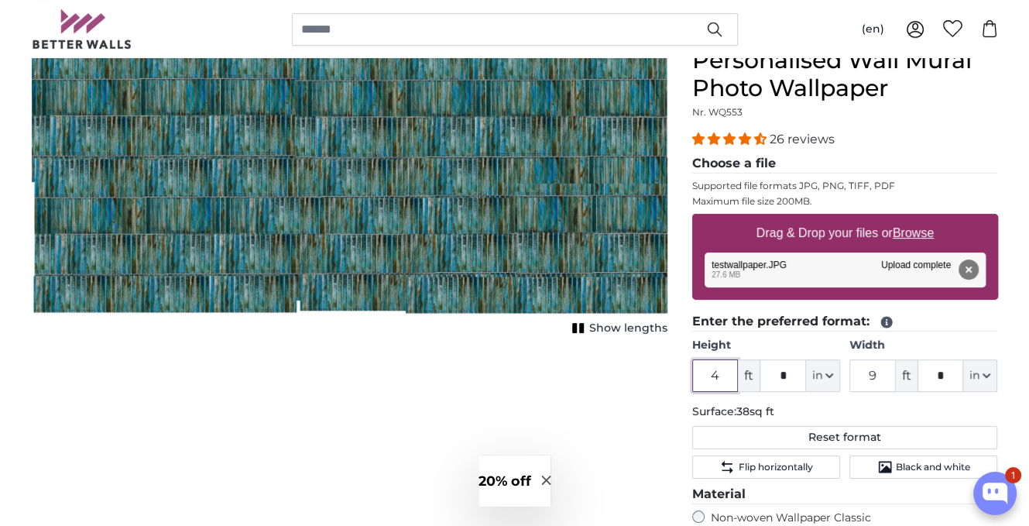
drag, startPoint x: 721, startPoint y: 376, endPoint x: 638, endPoint y: 377, distance: 83.6
click at [638, 377] on product-detail "Cancel Crop image Show lengths Personalised Wall Mural Photo Wallpaper Nr. WQ55…" at bounding box center [514, 431] width 991 height 819
type input "2"
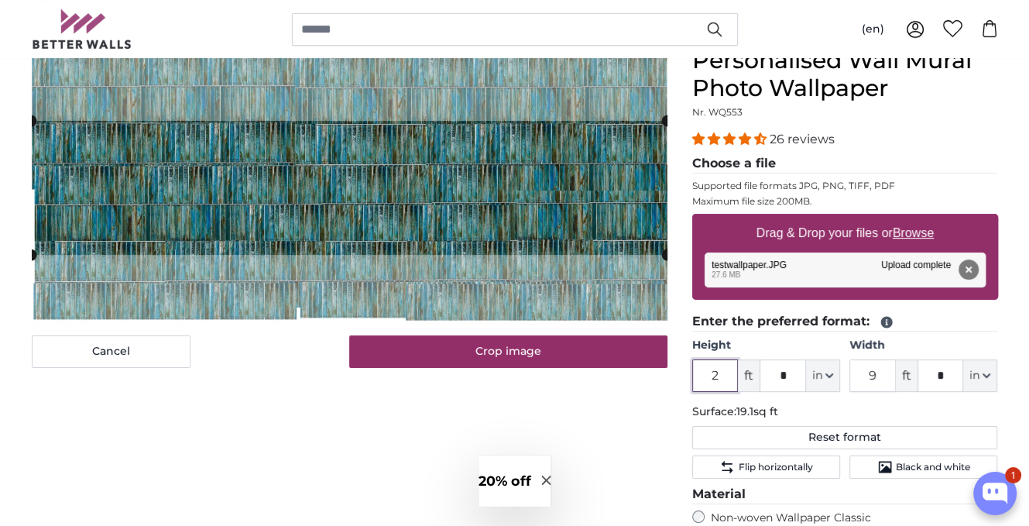
drag, startPoint x: 680, startPoint y: 382, endPoint x: 660, endPoint y: 384, distance: 20.2
click at [660, 384] on product-detail "Cancel Crop image Show lengths Personalised Wall Mural Photo Wallpaper Nr. WQ55…" at bounding box center [514, 431] width 991 height 819
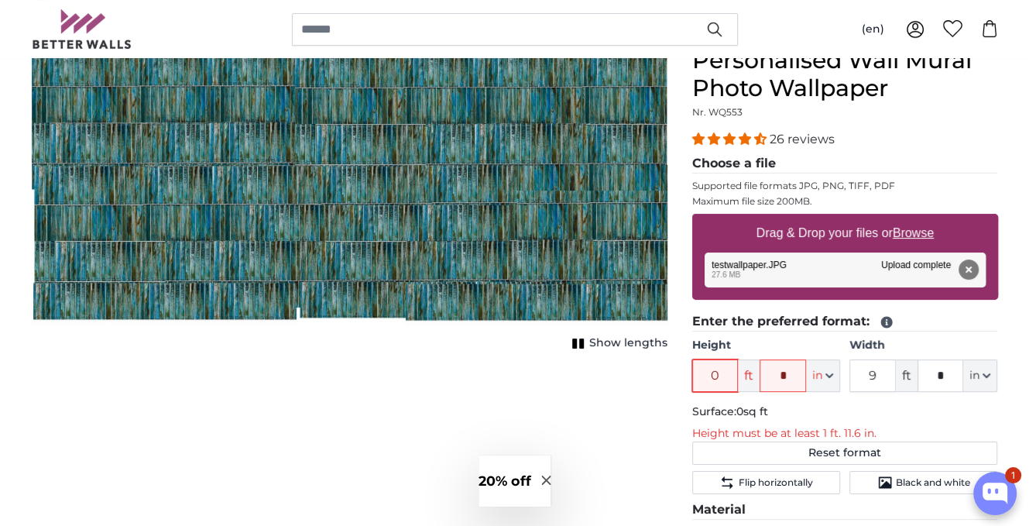
type input "0"
click at [966, 265] on button "Remove" at bounding box center [967, 269] width 20 height 20
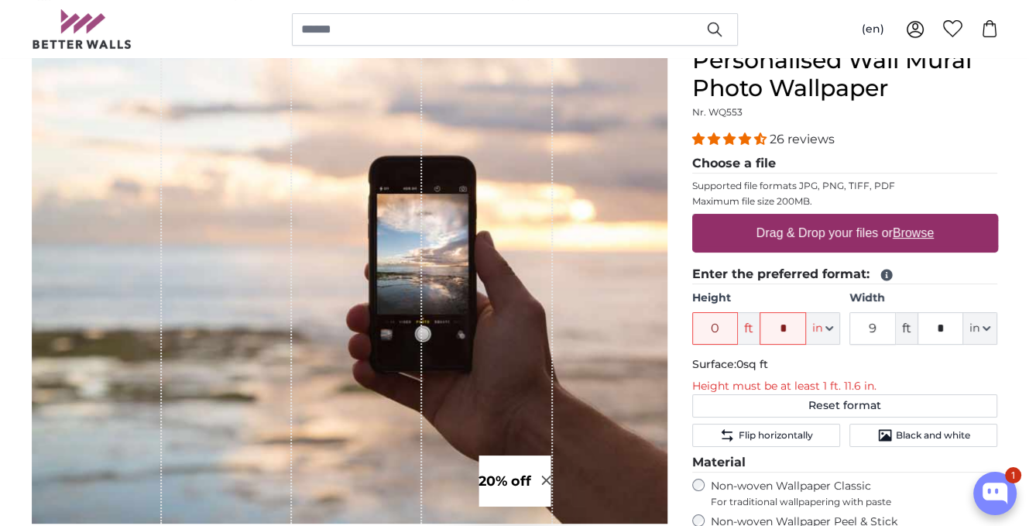
click at [911, 229] on u "Browse" at bounding box center [912, 232] width 41 height 13
click at [911, 218] on input "Drag & Drop your files or Browse" at bounding box center [845, 216] width 306 height 5
type input "**********"
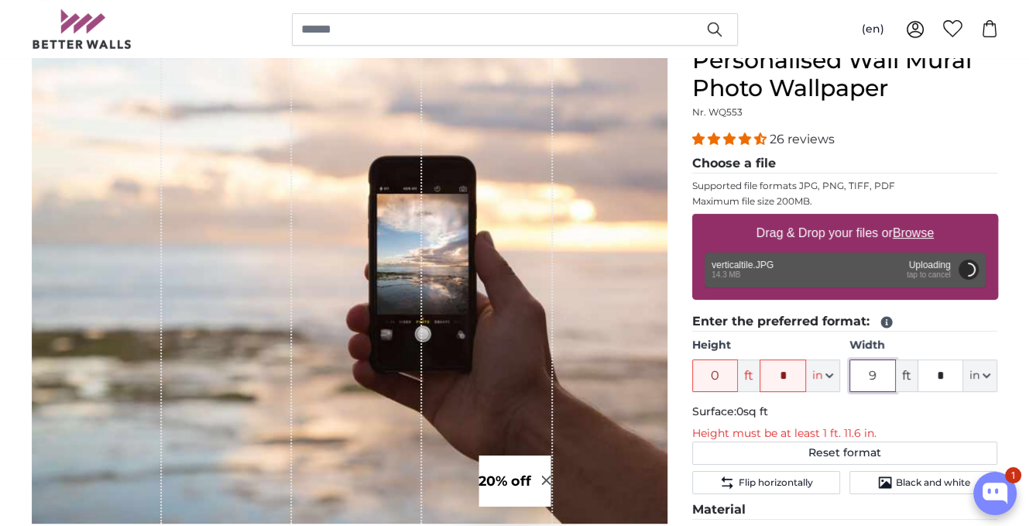
drag, startPoint x: 882, startPoint y: 374, endPoint x: 806, endPoint y: 380, distance: 76.9
click at [806, 380] on div "Height 0 ft * in Centimeter (cm) Inches (inch) Feet (ft. in.) Width 9 ft * in C…" at bounding box center [845, 364] width 306 height 54
type input "2"
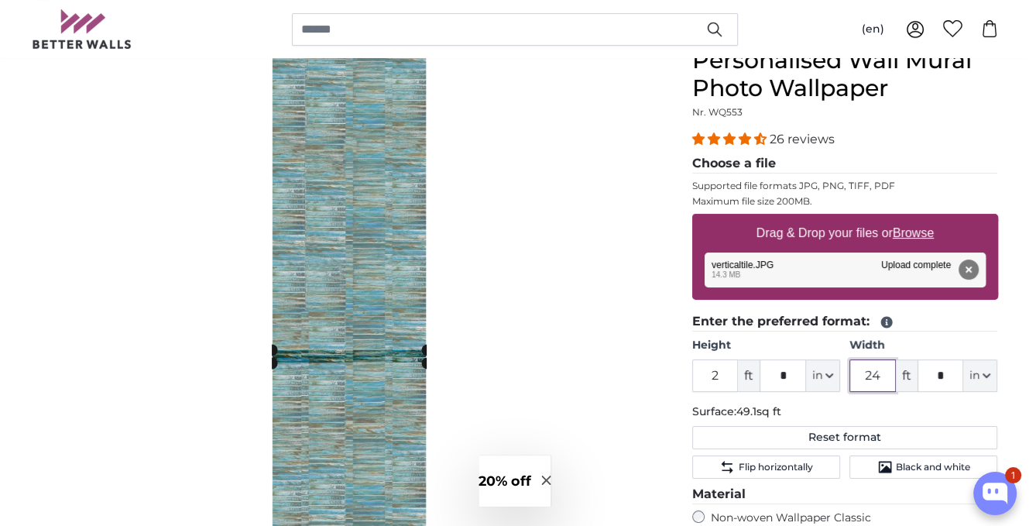
type input "24"
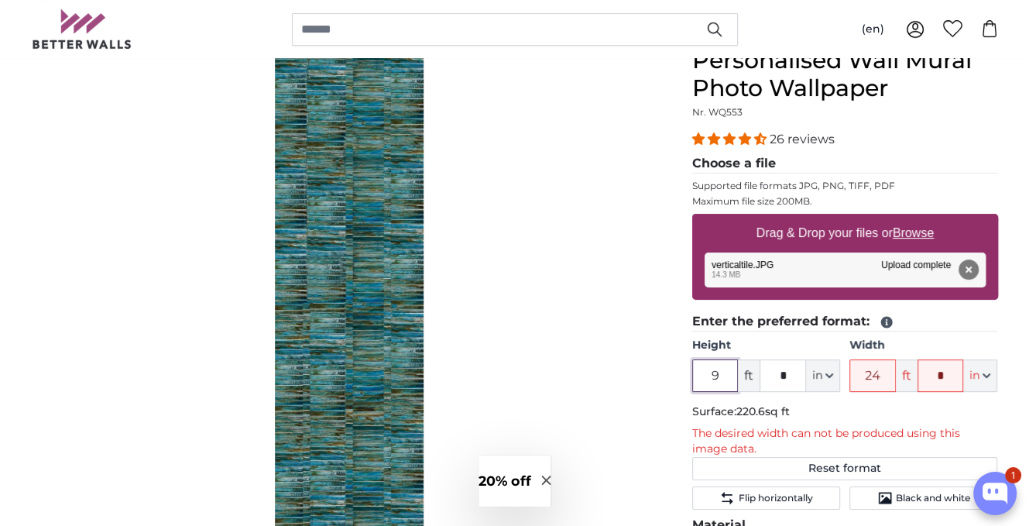
drag, startPoint x: 718, startPoint y: 374, endPoint x: 790, endPoint y: 375, distance: 72.8
click at [790, 375] on div "9 ft * in Centimeter (cm) Inches (inch) Feet (ft. in.)" at bounding box center [766, 375] width 148 height 33
type input "9"
drag, startPoint x: 790, startPoint y: 375, endPoint x: 756, endPoint y: 382, distance: 34.8
click at [756, 382] on div "9 ft * in Centimeter (cm) Inches (inch) Feet (ft. in.)" at bounding box center [766, 375] width 148 height 33
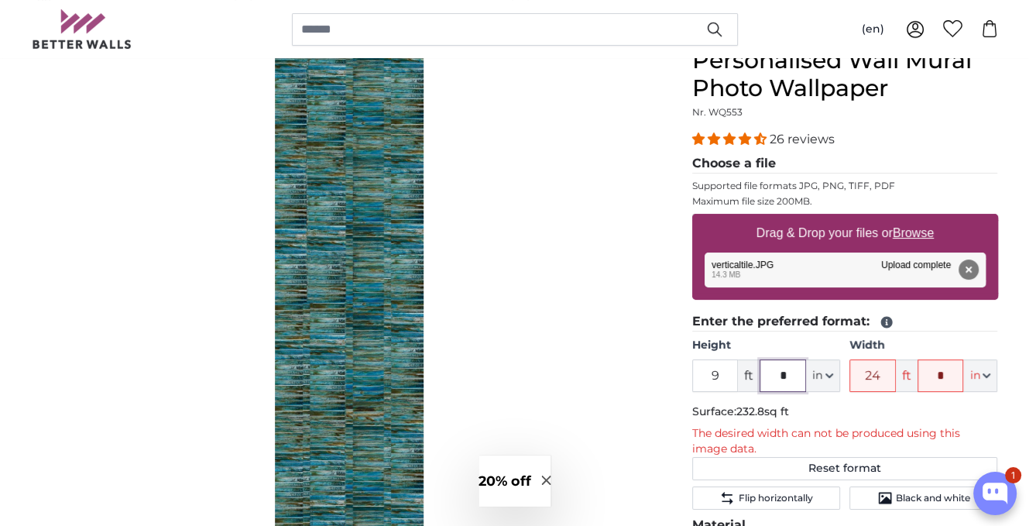
type input "*"
click at [604, 326] on div "Hide lengths" at bounding box center [349, 355] width 635 height 619
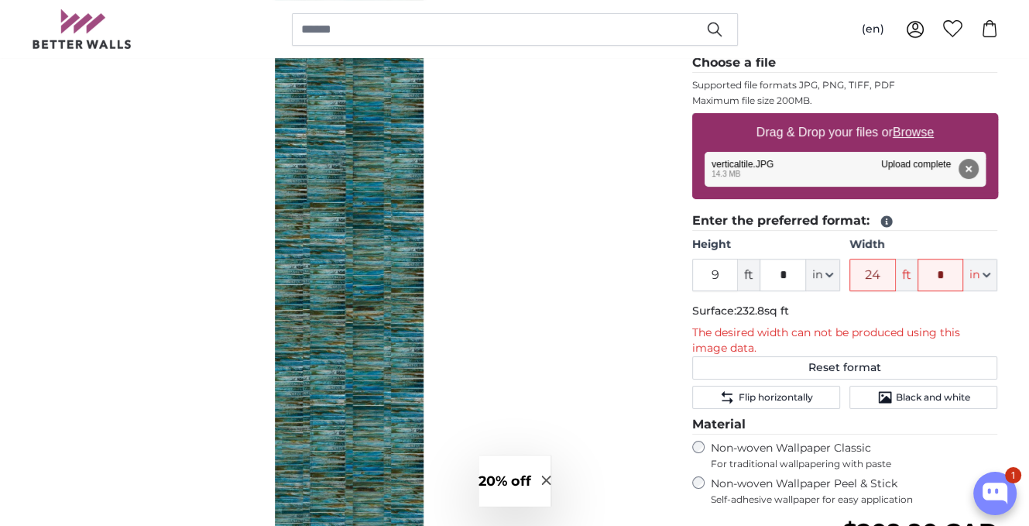
scroll to position [155, 0]
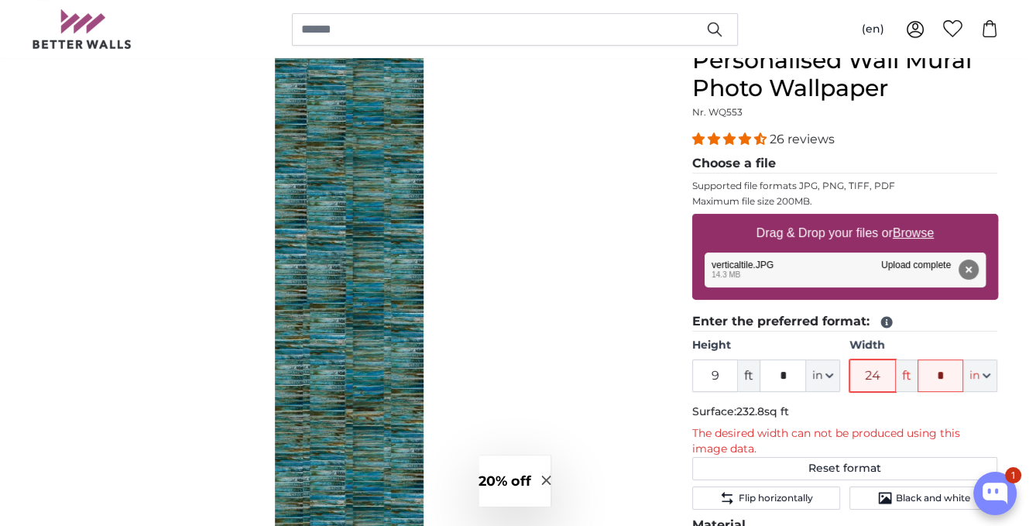
drag, startPoint x: 884, startPoint y: 371, endPoint x: 817, endPoint y: 371, distance: 66.6
click at [817, 371] on div "Height 9 ft * in Centimeter (cm) Inches (inch) Feet (ft. in.) Width 24 ft * in …" at bounding box center [845, 364] width 306 height 54
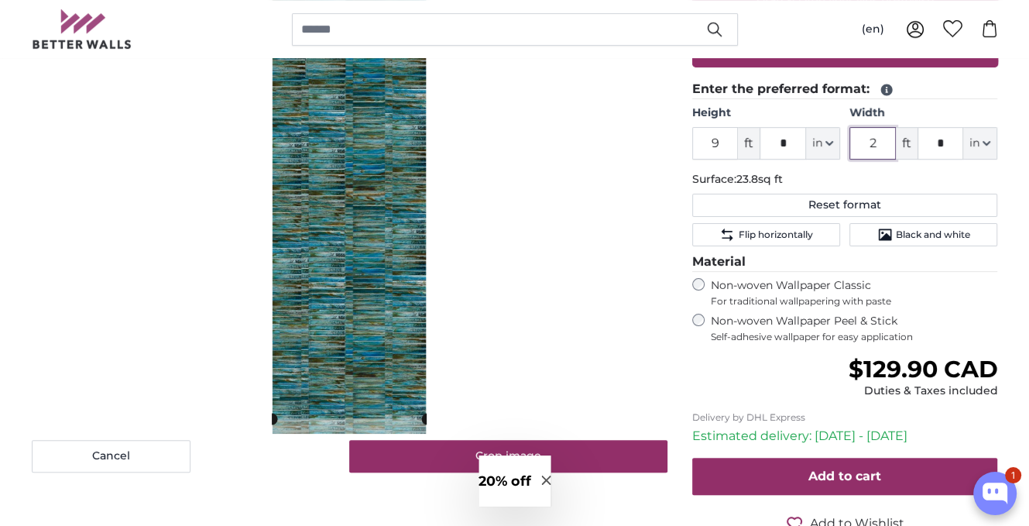
scroll to position [155, 0]
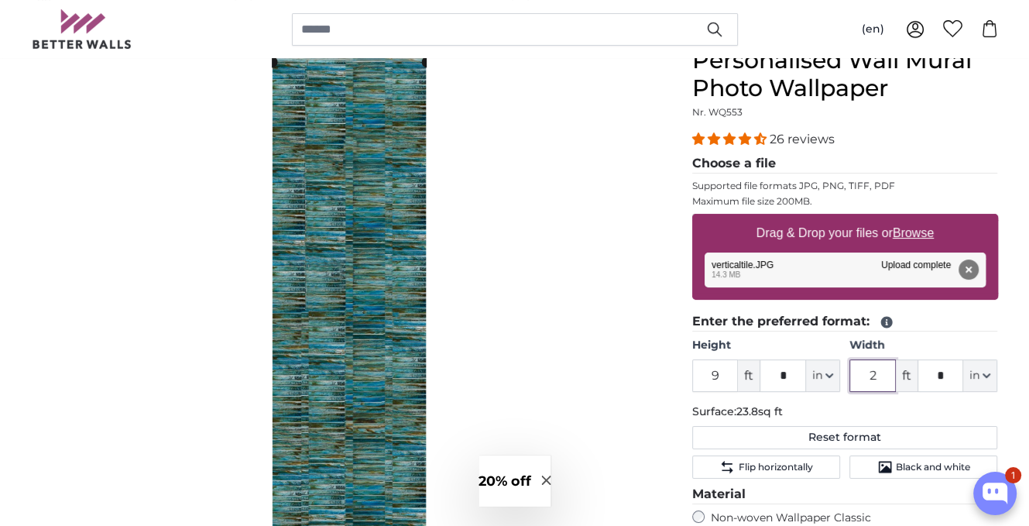
type input "2"
drag, startPoint x: 951, startPoint y: 378, endPoint x: 889, endPoint y: 385, distance: 62.3
click at [889, 385] on div "2 ft * in Centimeter (cm) Inches (inch) Feet (ft. in.)" at bounding box center [923, 375] width 148 height 33
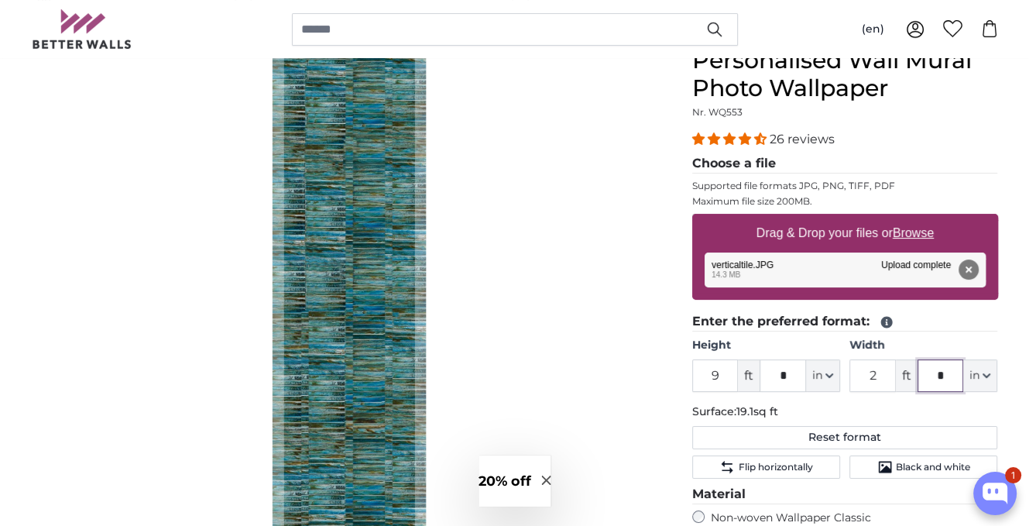
type input "*"
click at [577, 337] on div "Cancel Crop image" at bounding box center [349, 375] width 635 height 658
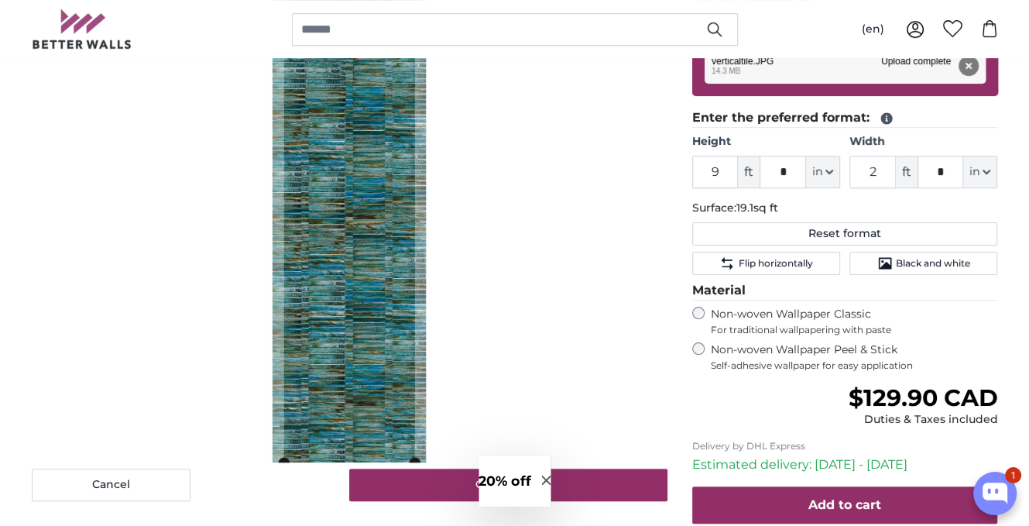
scroll to position [232, 0]
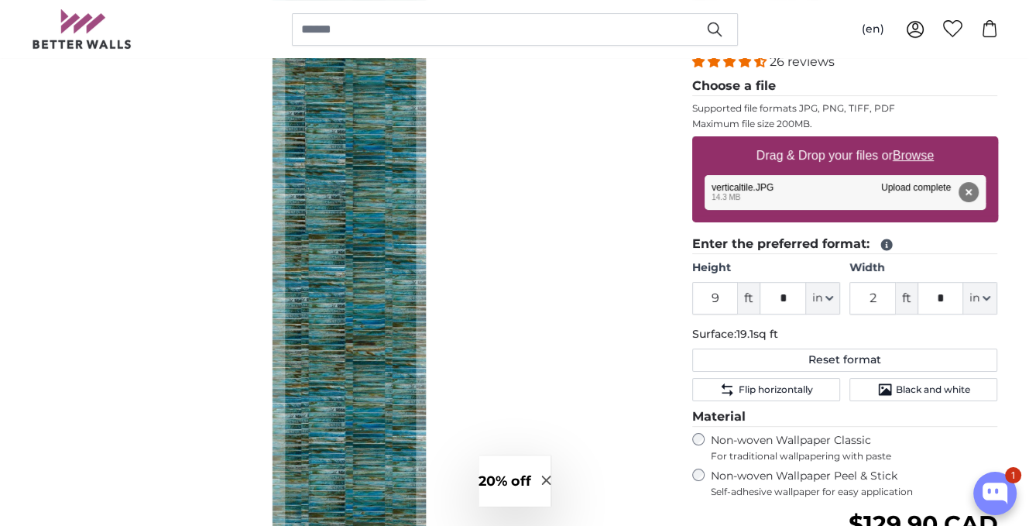
click at [391, 235] on cropper-handle at bounding box center [350, 278] width 131 height 619
click at [967, 190] on button "Remove" at bounding box center [967, 192] width 20 height 20
type input "6"
type input "*"
type input "1"
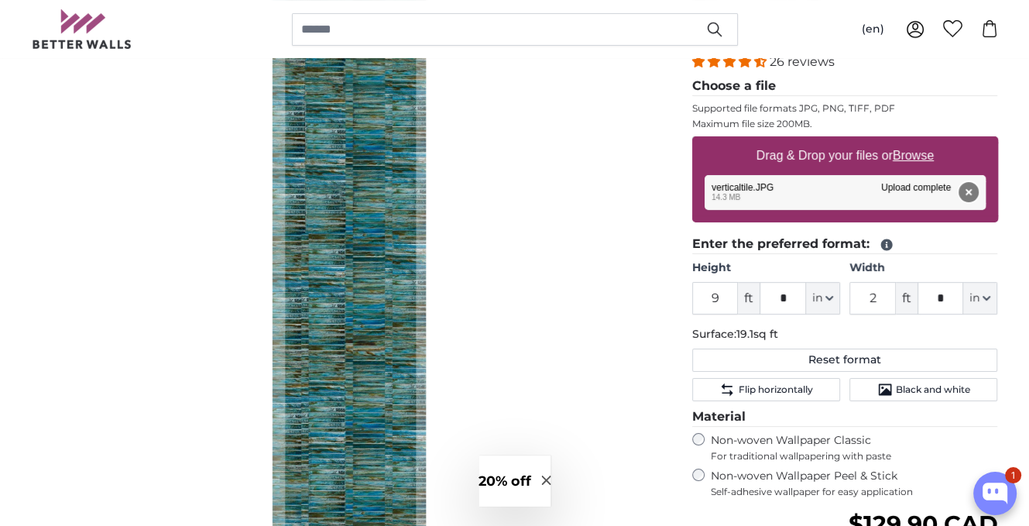
type input "*"
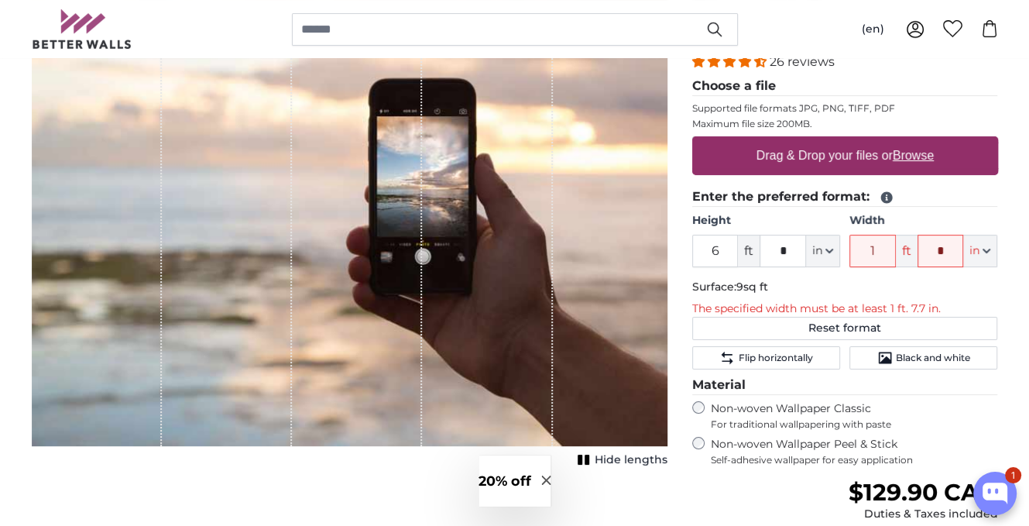
click at [916, 154] on u "Browse" at bounding box center [912, 155] width 41 height 13
click at [916, 141] on input "Drag & Drop your files or Browse" at bounding box center [845, 138] width 306 height 5
type input "**********"
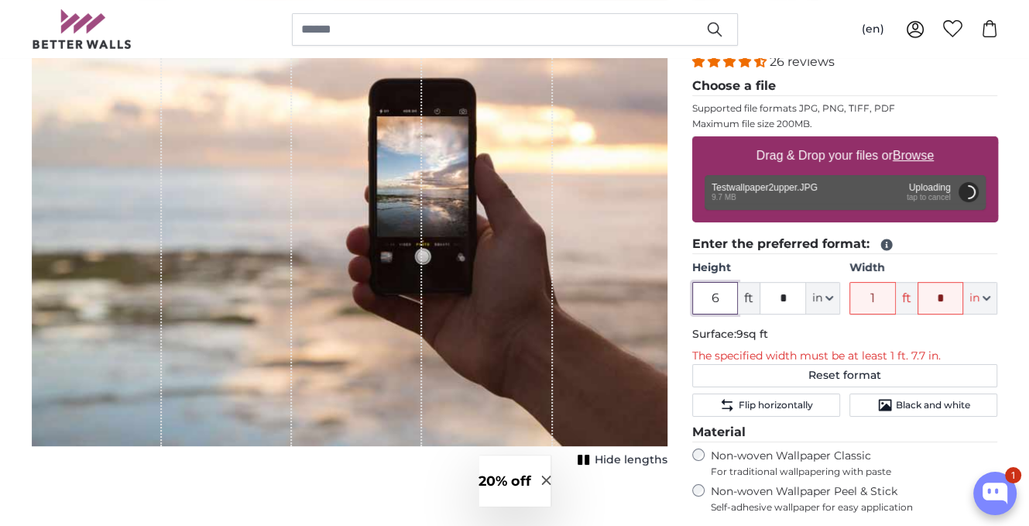
drag, startPoint x: 726, startPoint y: 297, endPoint x: 652, endPoint y: 296, distance: 74.3
click at [652, 296] on product-detail "Cancel Crop image Hide lengths Personalised Wall Mural Photo Wallpaper Nr. WQ55…" at bounding box center [514, 361] width 991 height 834
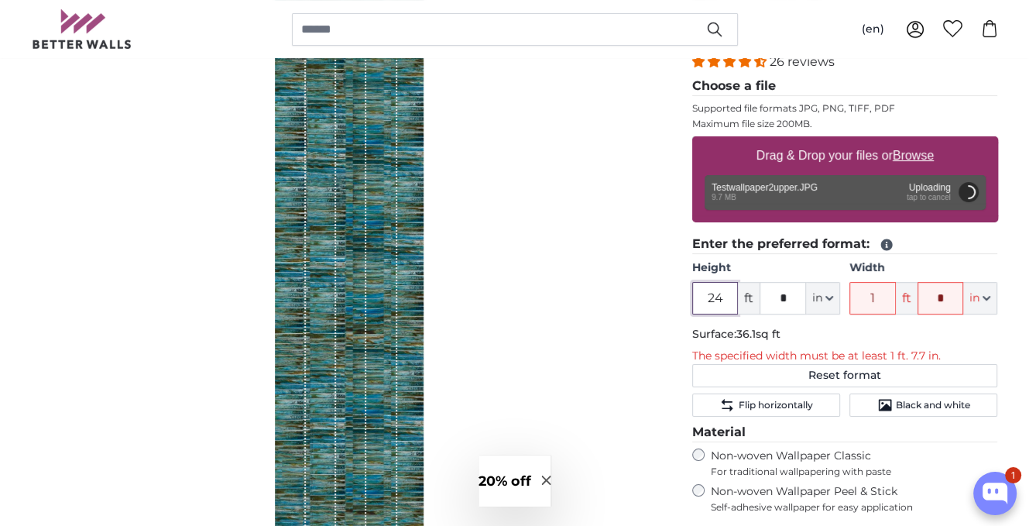
drag, startPoint x: 715, startPoint y: 300, endPoint x: 625, endPoint y: 293, distance: 90.8
click at [625, 293] on product-detail "Cancel Crop image Hide lengths Personalised Wall Mural Photo Wallpaper Nr. WQ55…" at bounding box center [514, 361] width 991 height 834
type input "2"
click at [819, 295] on div "Height 2 ft * in Centimeter (cm) Inches (inch) Feet (ft. in.) Width 1 ft * in C…" at bounding box center [845, 287] width 306 height 54
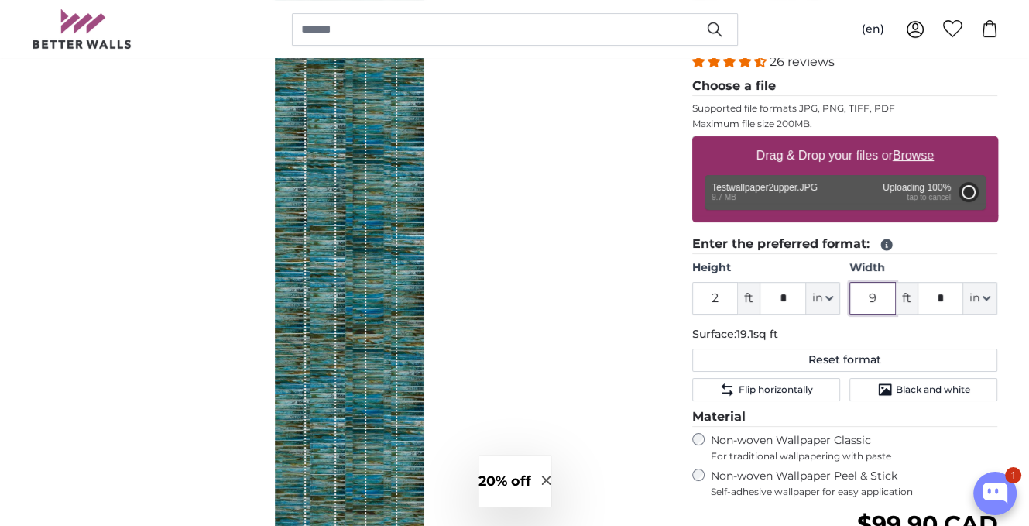
type input "9"
type input "6"
type input "16"
type input "**"
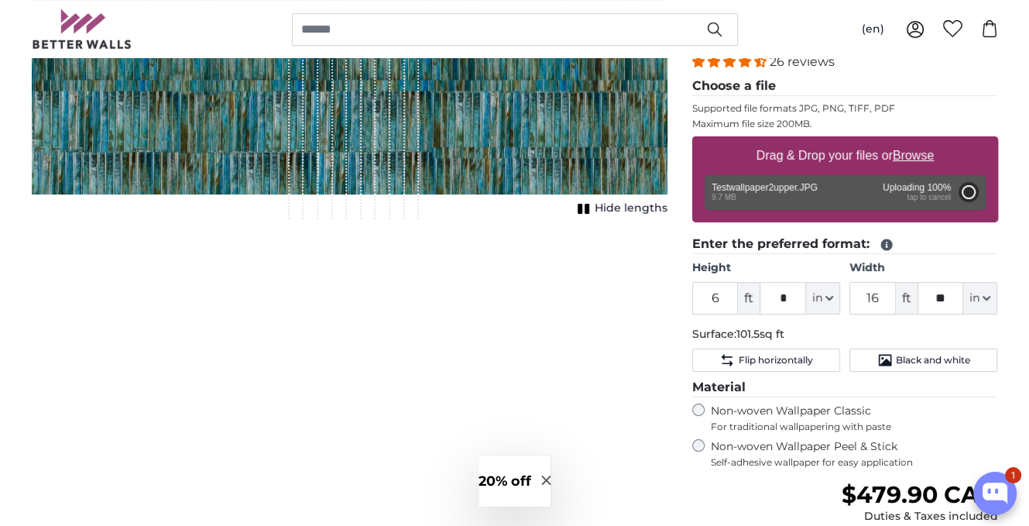
click at [624, 219] on div "Hide lengths" at bounding box center [349, 94] width 635 height 250
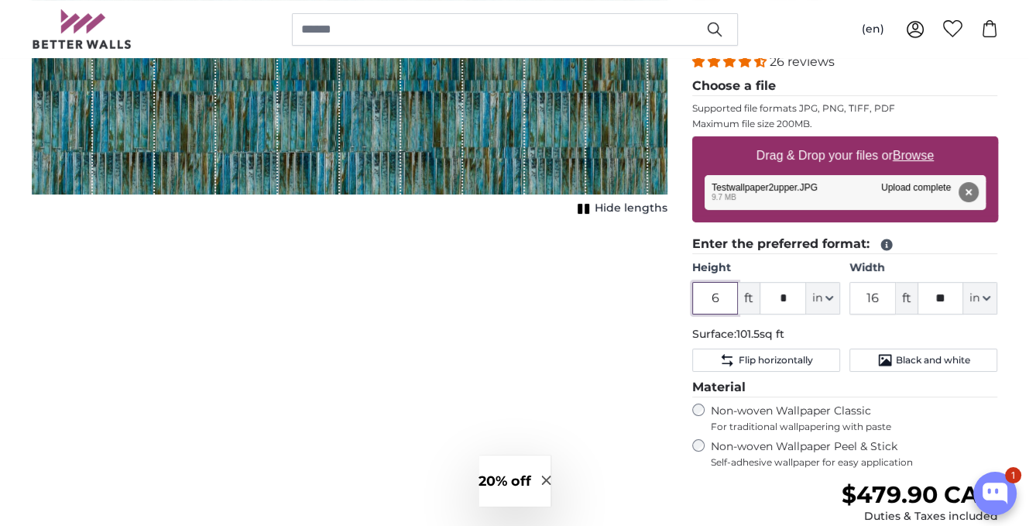
drag, startPoint x: 721, startPoint y: 298, endPoint x: 670, endPoint y: 300, distance: 51.1
click at [670, 300] on product-detail "Cancel Crop image Hide lengths Personalised Wall Mural Photo Wallpaper Nr. WQ55…" at bounding box center [514, 339] width 991 height 790
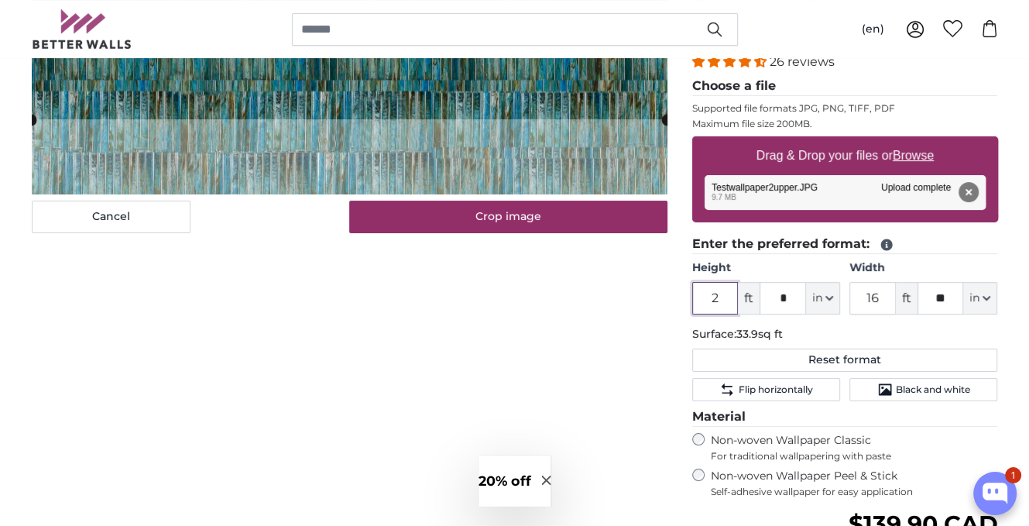
type input "2"
click at [867, 295] on input "16" at bounding box center [872, 298] width 46 height 33
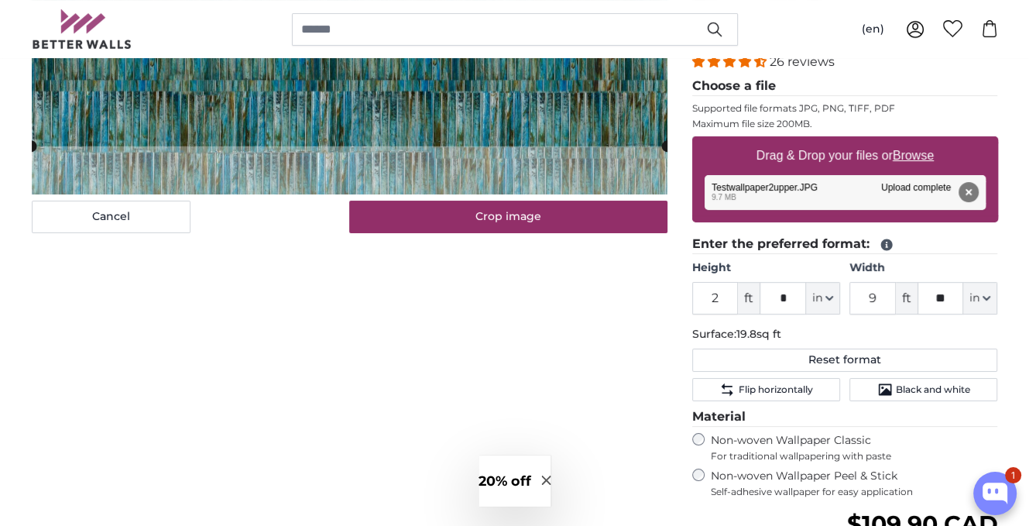
click at [636, 327] on div "Cancel Crop image Hide lengths" at bounding box center [349, 366] width 660 height 794
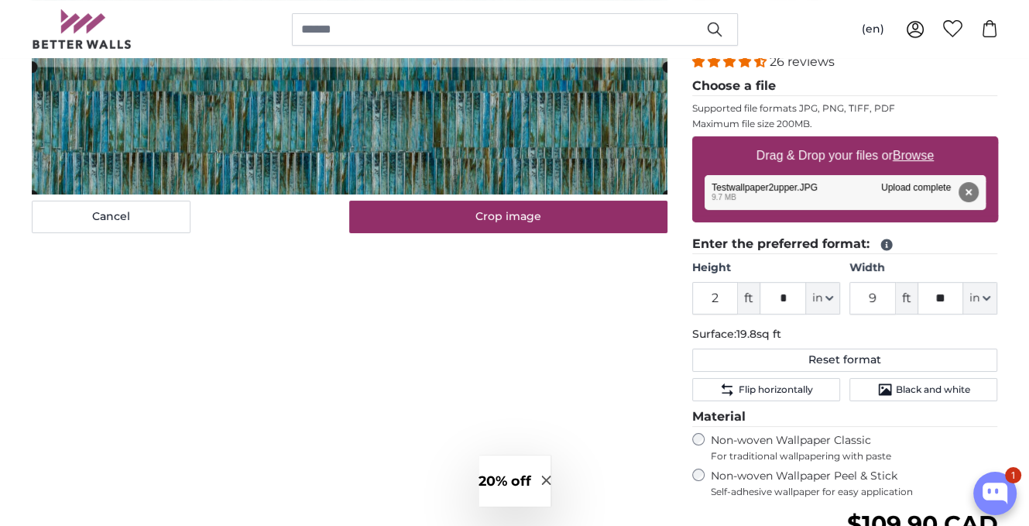
click at [461, 217] on div "Cancel Crop image" at bounding box center [349, 101] width 635 height 264
click at [468, 168] on cropper-handle at bounding box center [349, 131] width 635 height 128
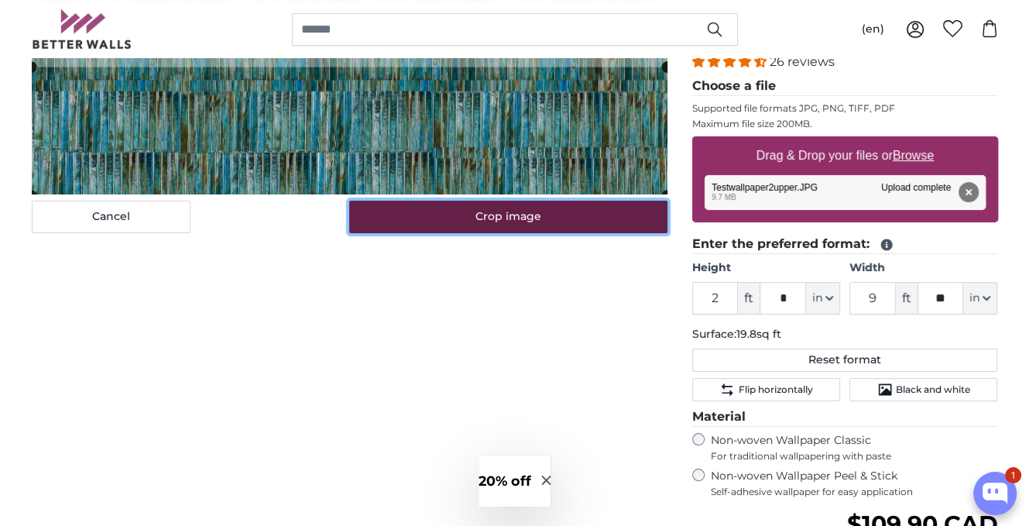
click at [498, 222] on button "Crop image" at bounding box center [508, 216] width 318 height 33
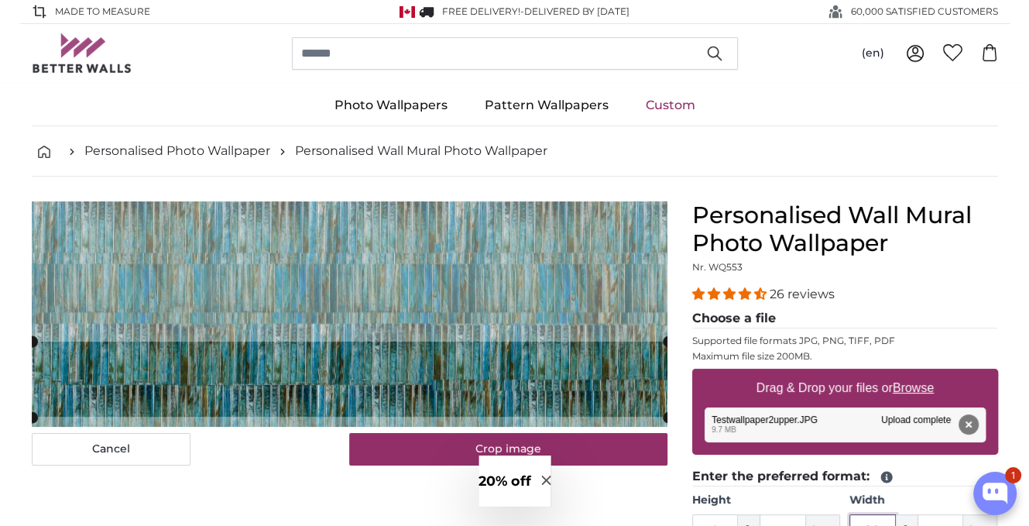
click at [483, 392] on cropper-handle at bounding box center [349, 378] width 635 height 75
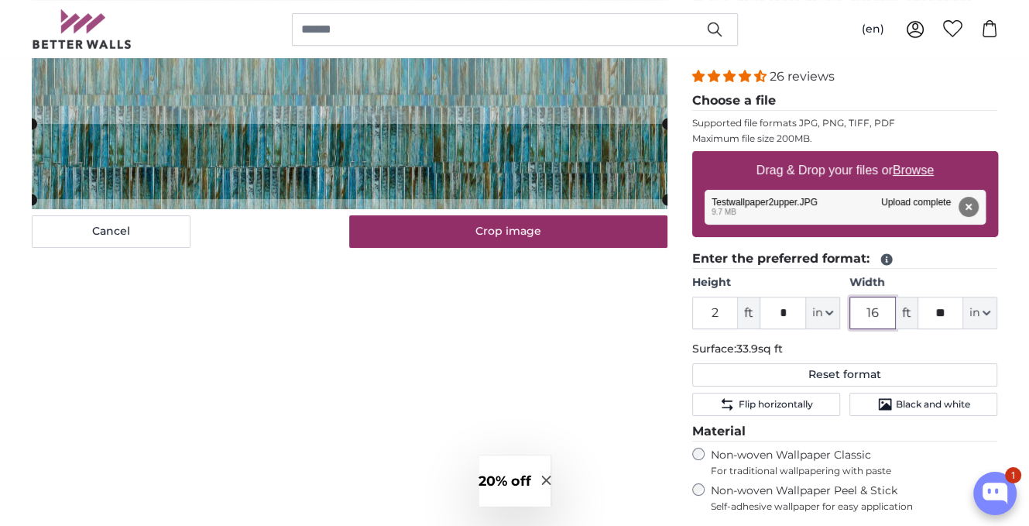
scroll to position [232, 0]
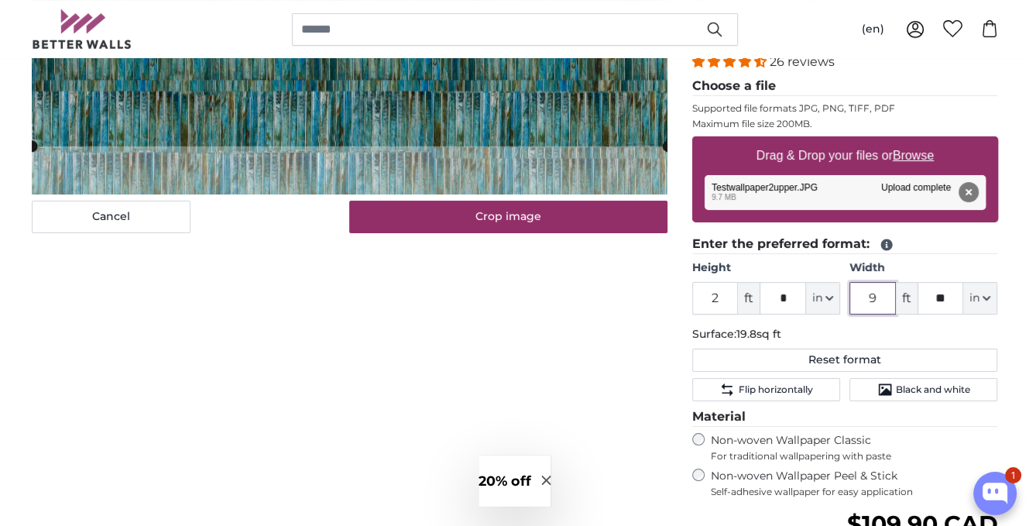
click at [448, 152] on img at bounding box center [349, 81] width 635 height 225
type input "9"
drag, startPoint x: 956, startPoint y: 295, endPoint x: 882, endPoint y: 295, distance: 73.5
click at [882, 295] on div "9 ft ** in Centimeter (cm) Inches (inch) Feet (ft. in.)" at bounding box center [923, 298] width 148 height 33
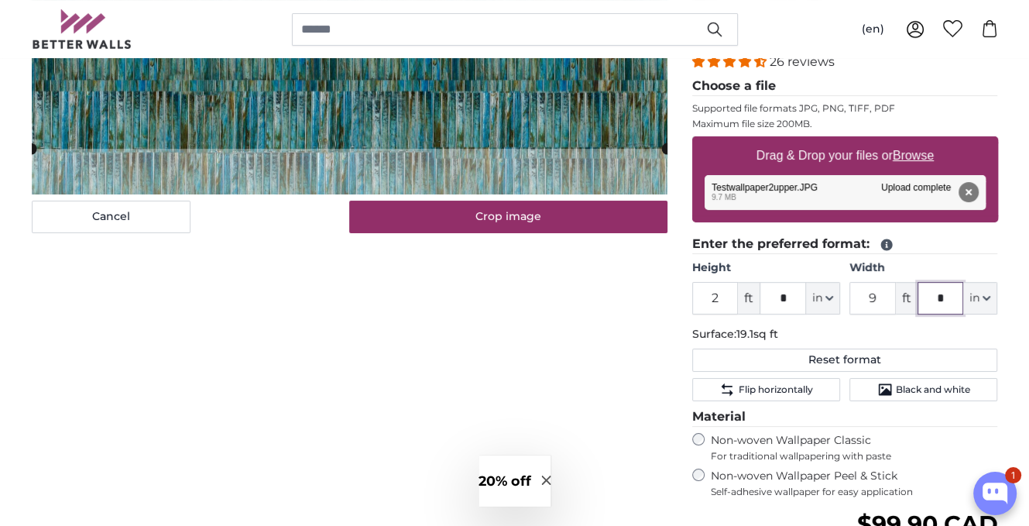
click at [588, 112] on cropper-handle at bounding box center [349, 82] width 635 height 134
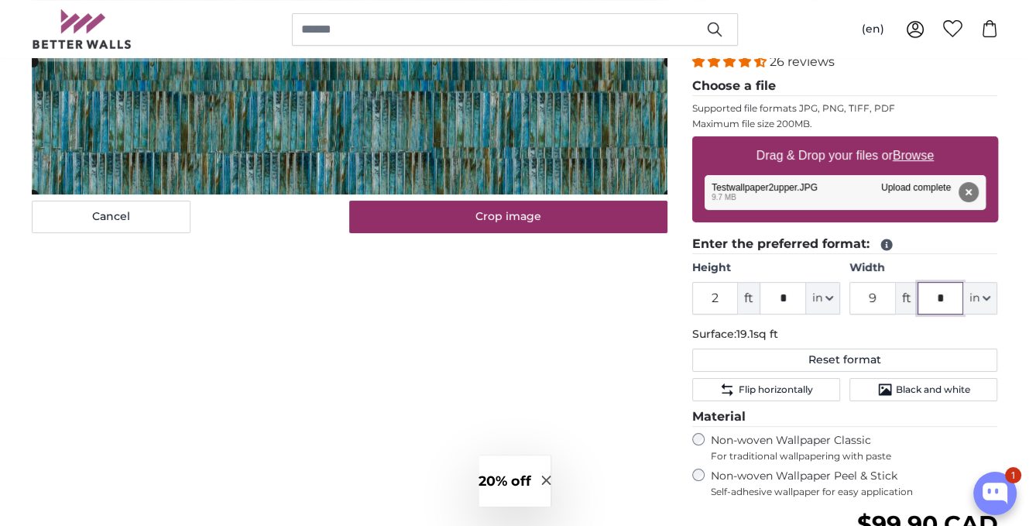
click at [620, 320] on div "Cancel Crop image Hide lengths" at bounding box center [349, 366] width 660 height 794
click at [626, 331] on div "Cancel Crop image Hide lengths" at bounding box center [349, 366] width 660 height 794
click at [975, 193] on button "Remove" at bounding box center [967, 192] width 20 height 20
type input "**"
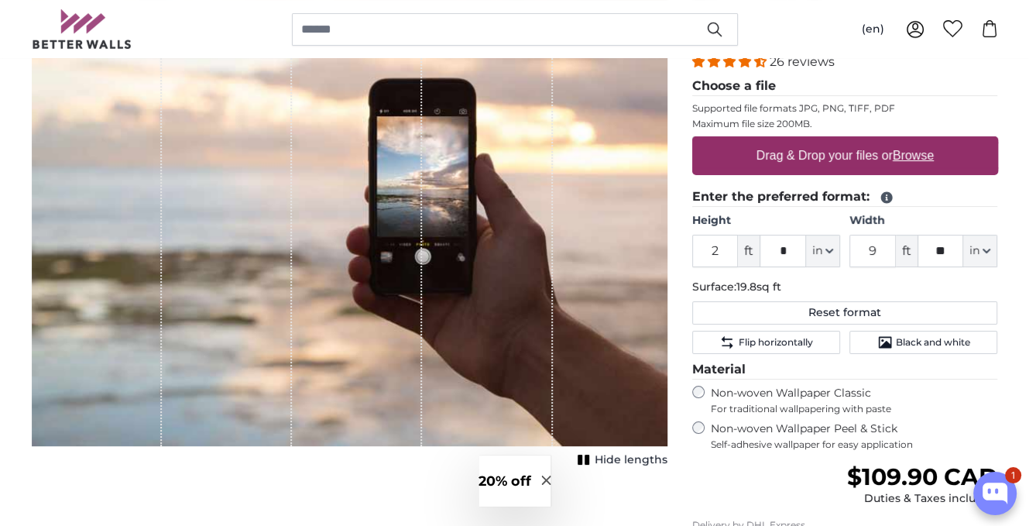
click at [931, 161] on u "Browse" at bounding box center [912, 155] width 41 height 13
click at [931, 141] on input "Drag & Drop your files or Browse" at bounding box center [845, 138] width 306 height 5
type input "**********"
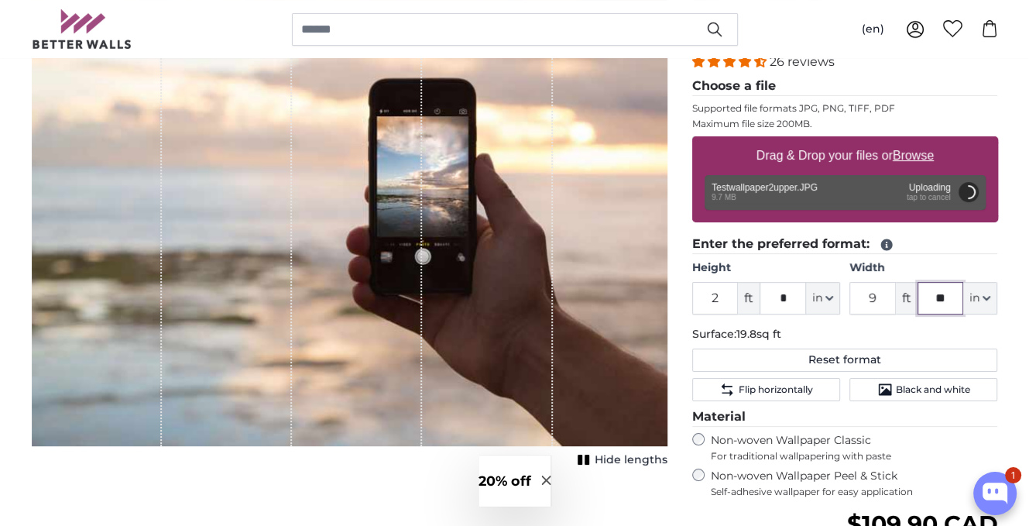
drag, startPoint x: 947, startPoint y: 294, endPoint x: 913, endPoint y: 293, distance: 34.1
click at [913, 293] on div "9 ft ** in Centimeter (cm) Inches (inch) Feet (ft. in.)" at bounding box center [923, 298] width 148 height 33
type input "*"
type input "6"
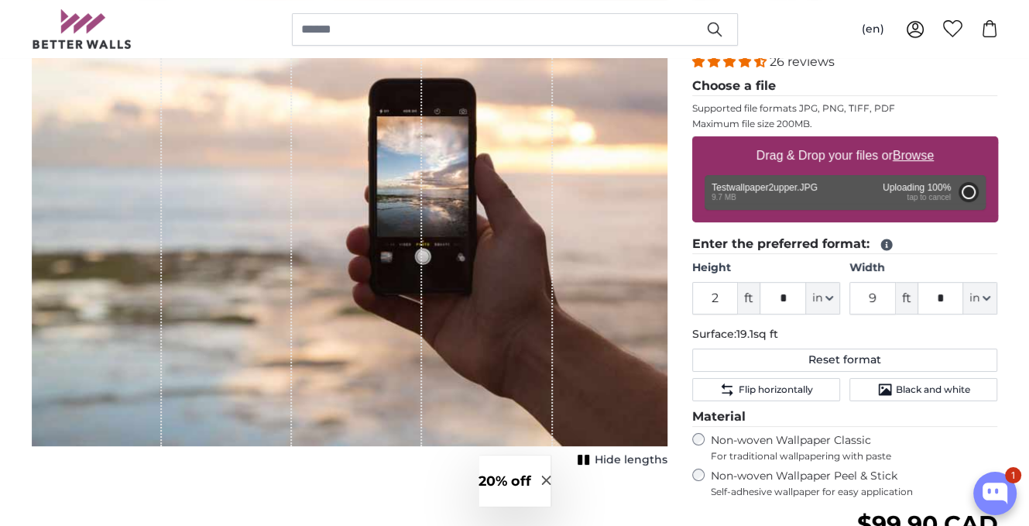
type input "16"
type input "**"
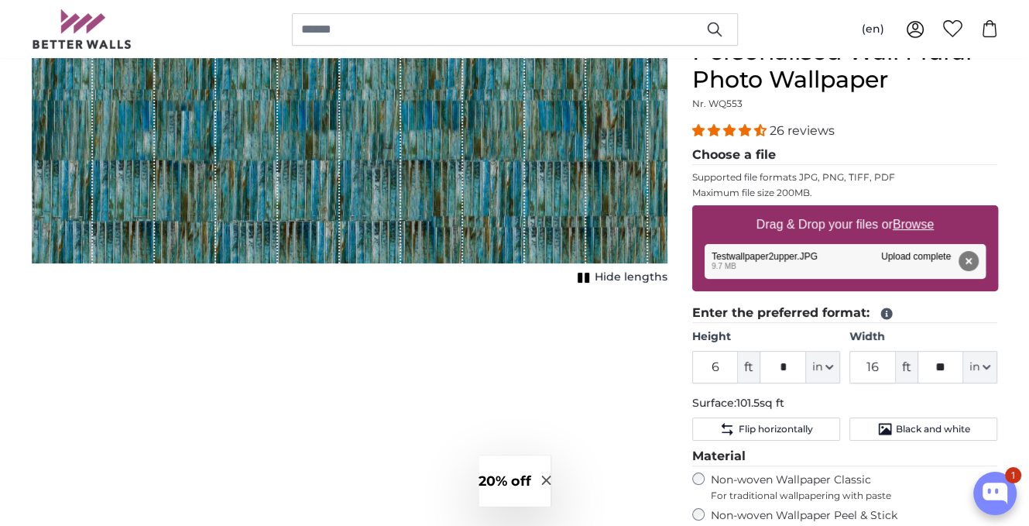
scroll to position [155, 0]
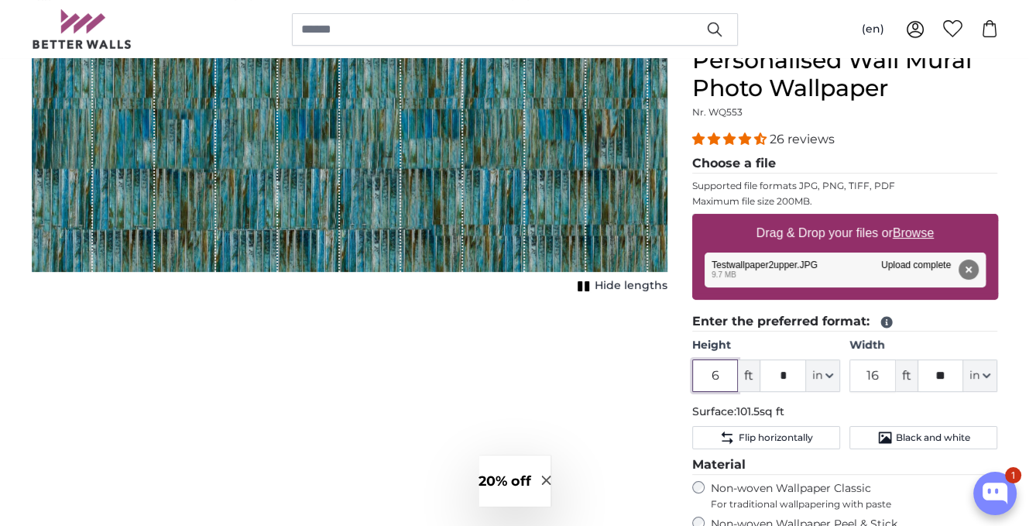
click at [714, 374] on input "6" at bounding box center [715, 375] width 46 height 33
drag, startPoint x: 726, startPoint y: 379, endPoint x: 675, endPoint y: 375, distance: 51.2
click at [675, 375] on product-detail "Cancel Crop image Hide lengths Personalised Wall Mural Photo Wallpaper Nr. WQ55…" at bounding box center [514, 417] width 991 height 790
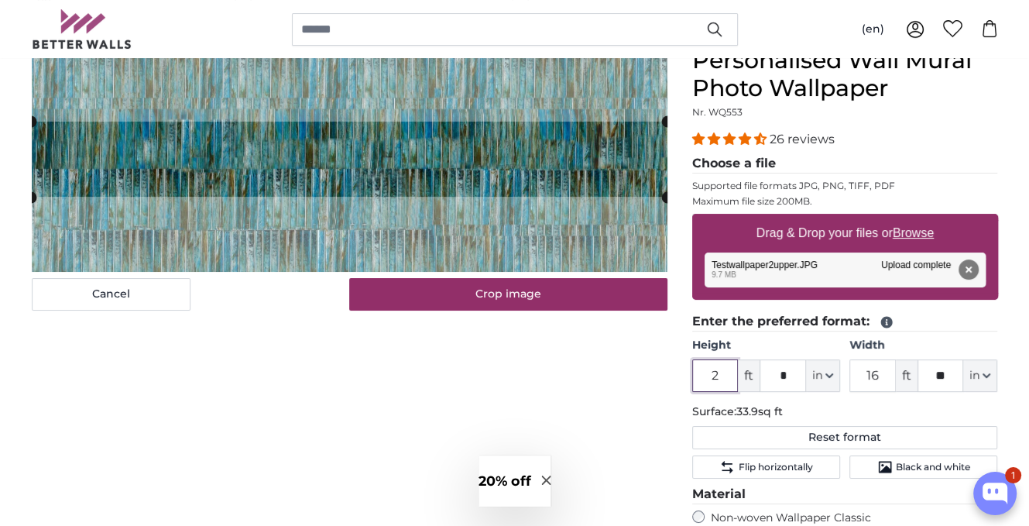
type input "2"
drag, startPoint x: 885, startPoint y: 378, endPoint x: 814, endPoint y: 379, distance: 72.0
click at [814, 379] on div "Height 2 ft * in Centimeter (cm) Inches (inch) Feet (ft. in.) Width 16 ft ** in…" at bounding box center [845, 364] width 306 height 54
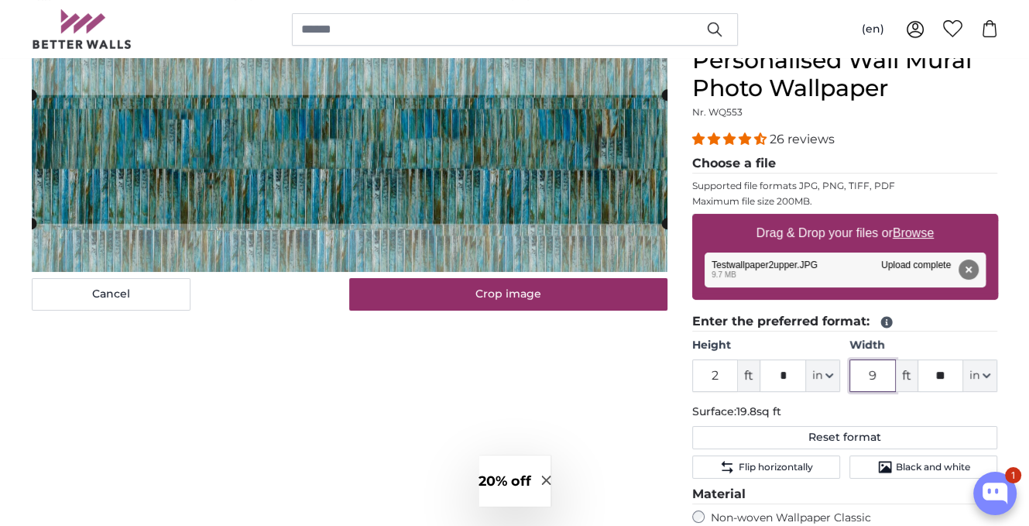
type input "9"
drag, startPoint x: 924, startPoint y: 377, endPoint x: 909, endPoint y: 382, distance: 15.4
click at [909, 382] on div "9 ft ** in Centimeter (cm) Inches (inch) Feet (ft. in.)" at bounding box center [923, 375] width 148 height 33
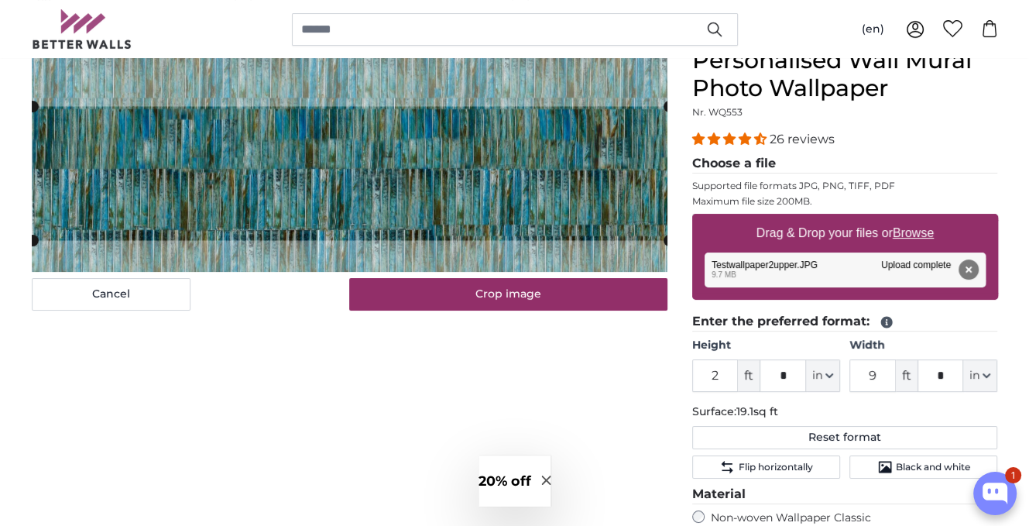
click at [334, 153] on cropper-handle at bounding box center [350, 173] width 635 height 134
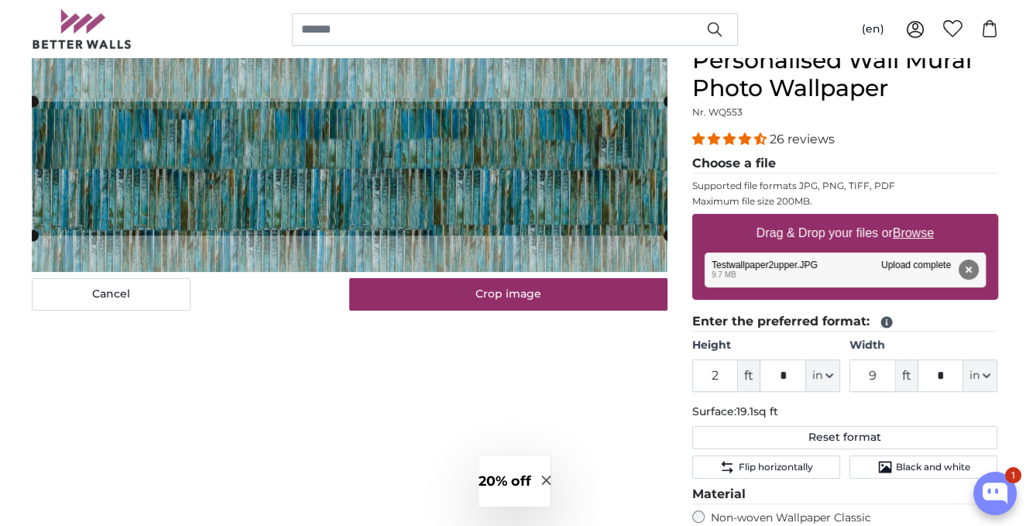
click at [335, 148] on cropper-handle at bounding box center [350, 168] width 635 height 134
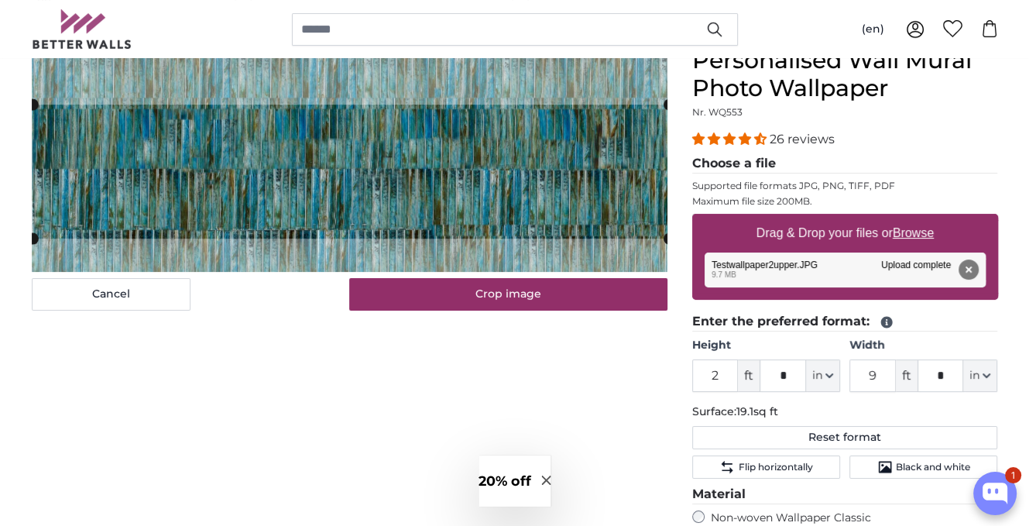
click at [335, 151] on cropper-handle at bounding box center [350, 171] width 635 height 134
click at [353, 142] on cropper-handle at bounding box center [350, 171] width 635 height 134
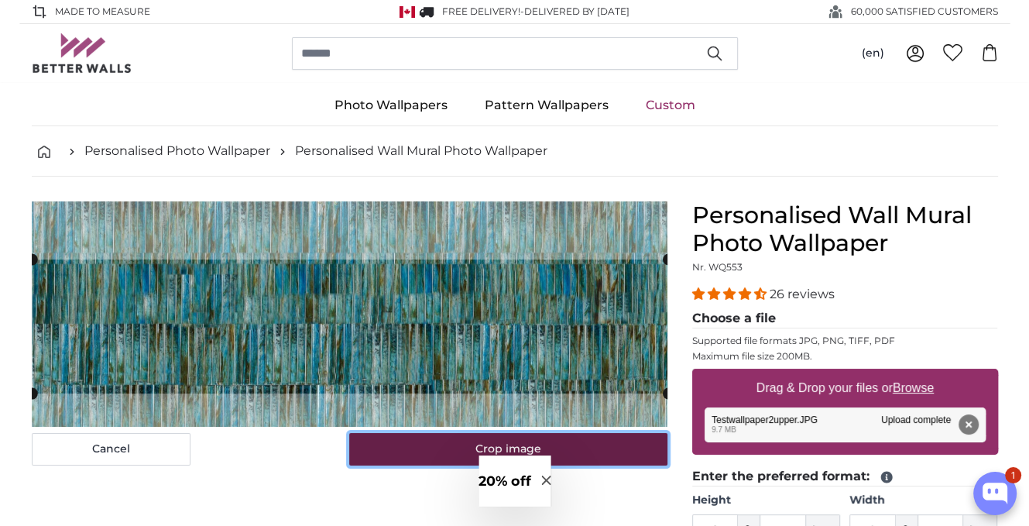
click at [389, 449] on button "Crop image" at bounding box center [508, 449] width 318 height 33
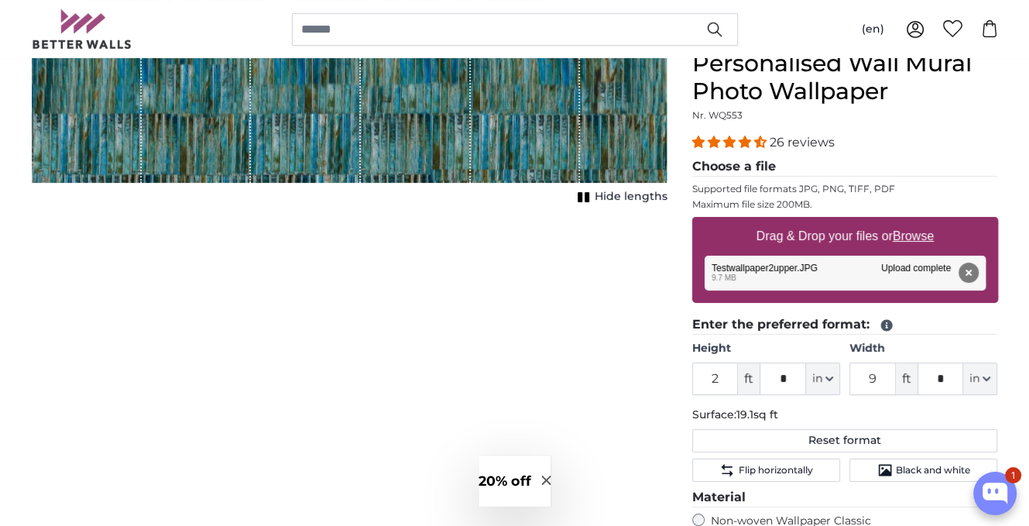
scroll to position [310, 0]
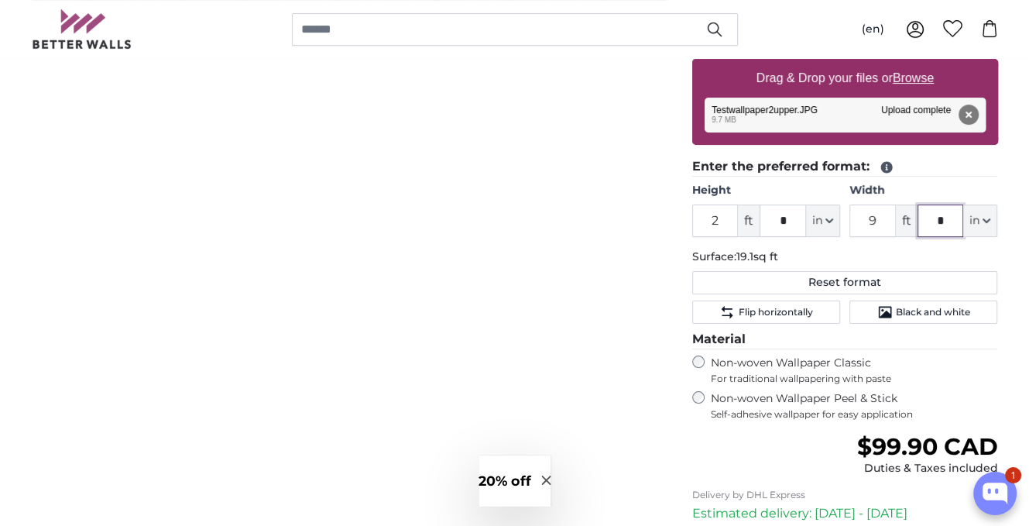
drag, startPoint x: 930, startPoint y: 226, endPoint x: 906, endPoint y: 228, distance: 24.1
click at [906, 228] on div "9 ft * in Centimeter (cm) Inches (inch) Feet (ft. in.)" at bounding box center [923, 220] width 148 height 33
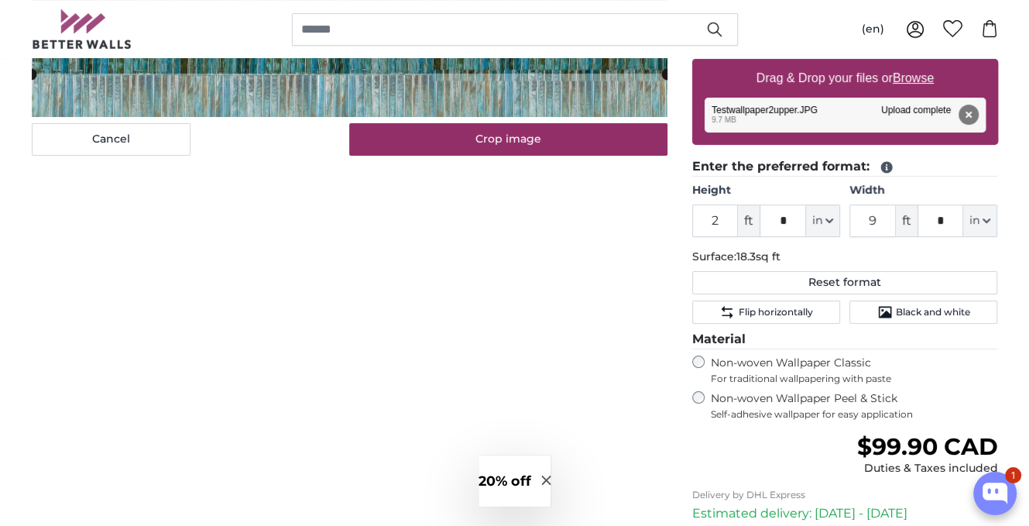
click at [555, 315] on div "Cancel Crop image Hide lengths" at bounding box center [349, 289] width 660 height 794
drag, startPoint x: 952, startPoint y: 221, endPoint x: 877, endPoint y: 220, distance: 75.1
click at [877, 220] on div "9 ft * in Centimeter (cm) Inches (inch) Feet (ft. in.)" at bounding box center [923, 220] width 148 height 33
click at [530, 300] on div "Cancel Crop image Hide lengths" at bounding box center [349, 289] width 660 height 794
drag, startPoint x: 947, startPoint y: 216, endPoint x: 874, endPoint y: 216, distance: 73.5
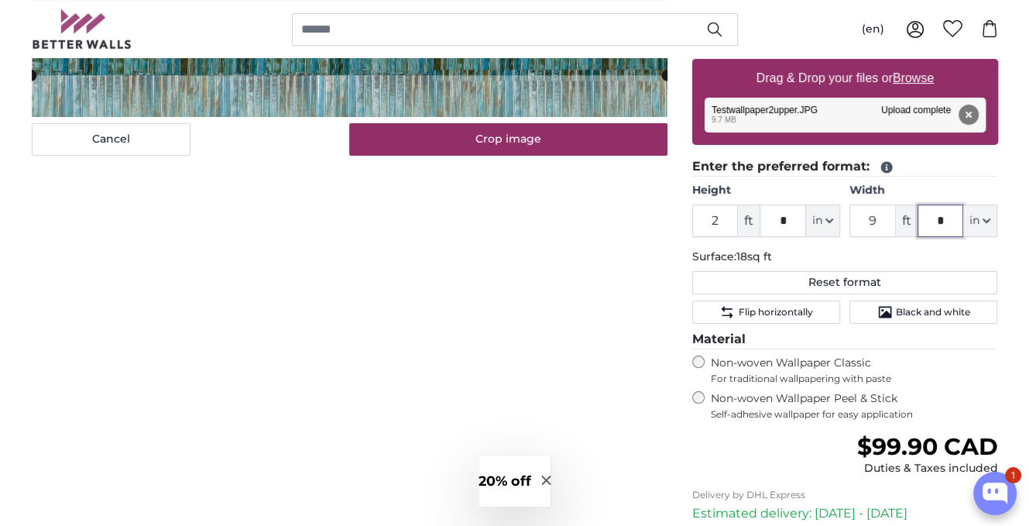
click at [874, 216] on div "9 ft * in Centimeter (cm) Inches (inch) Feet (ft. in.)" at bounding box center [923, 220] width 148 height 33
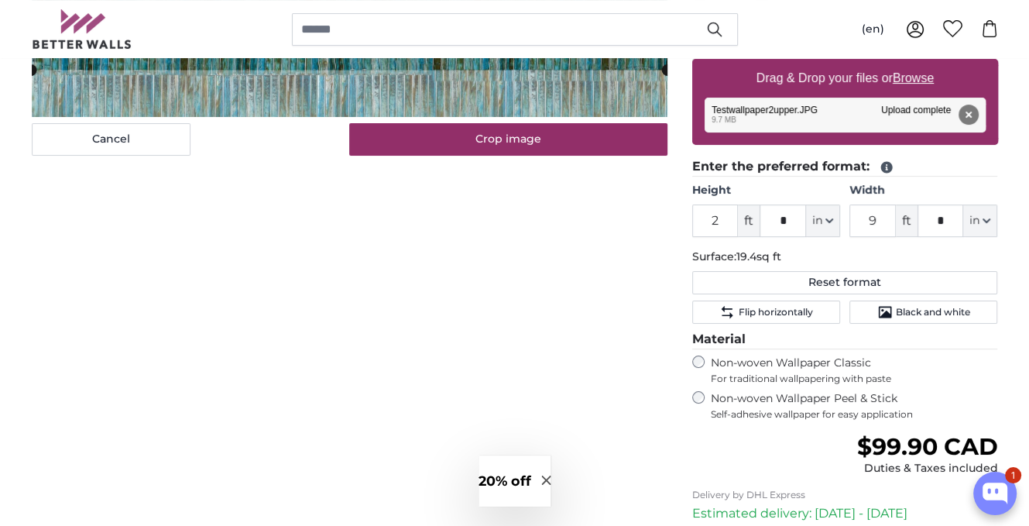
click at [511, 389] on div "Cancel Crop image Hide lengths" at bounding box center [349, 289] width 660 height 794
drag, startPoint x: 957, startPoint y: 211, endPoint x: 866, endPoint y: 217, distance: 90.7
click at [866, 217] on div "9 ft * in Centimeter (cm) Inches (inch) Feet (ft. in.)" at bounding box center [923, 220] width 148 height 33
click at [545, 321] on div "Cancel Crop image Hide lengths" at bounding box center [349, 289] width 660 height 794
drag, startPoint x: 911, startPoint y: 222, endPoint x: 892, endPoint y: 222, distance: 19.4
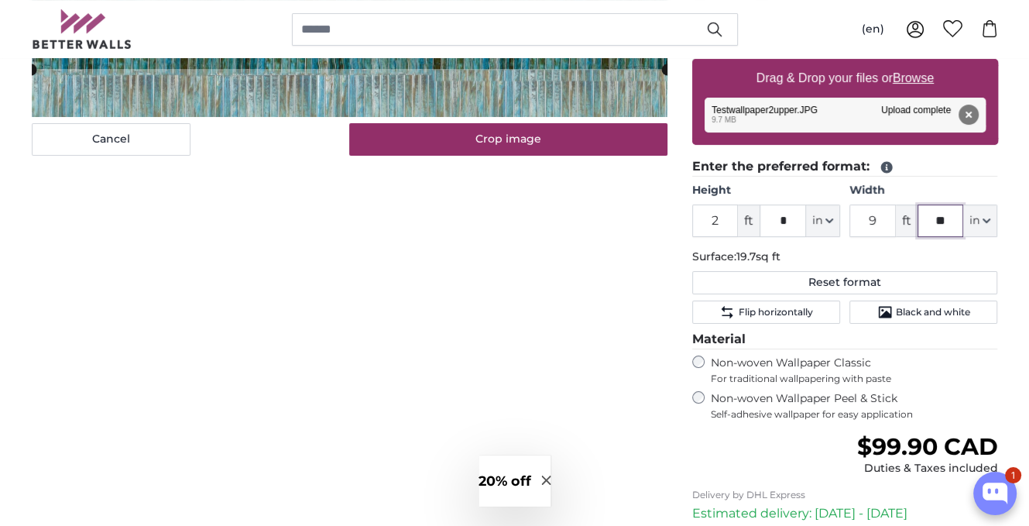
click at [892, 222] on div "9 ft ** in Centimeter (cm) Inches (inch) Feet (ft. in.)" at bounding box center [923, 220] width 148 height 33
drag, startPoint x: 929, startPoint y: 222, endPoint x: 893, endPoint y: 222, distance: 35.6
click at [893, 222] on div "9 ft ** in Centimeter (cm) Inches (inch) Feet (ft. in.)" at bounding box center [923, 220] width 148 height 33
click at [426, 380] on div "Cancel Crop image Hide lengths" at bounding box center [349, 289] width 660 height 794
drag, startPoint x: 871, startPoint y: 223, endPoint x: 858, endPoint y: 225, distance: 13.4
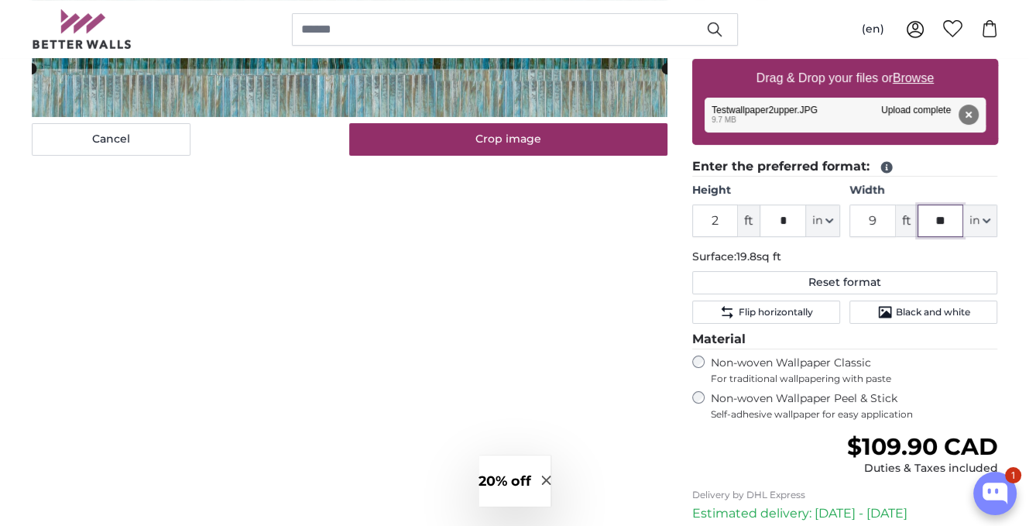
click at [858, 225] on div "9 ft ** in Centimeter (cm) Inches (inch) Feet (ft. in.)" at bounding box center [923, 220] width 148 height 33
type input "**"
click at [573, 289] on div "Cancel Crop image Hide lengths" at bounding box center [349, 289] width 660 height 794
click at [765, 221] on input "*" at bounding box center [782, 220] width 46 height 33
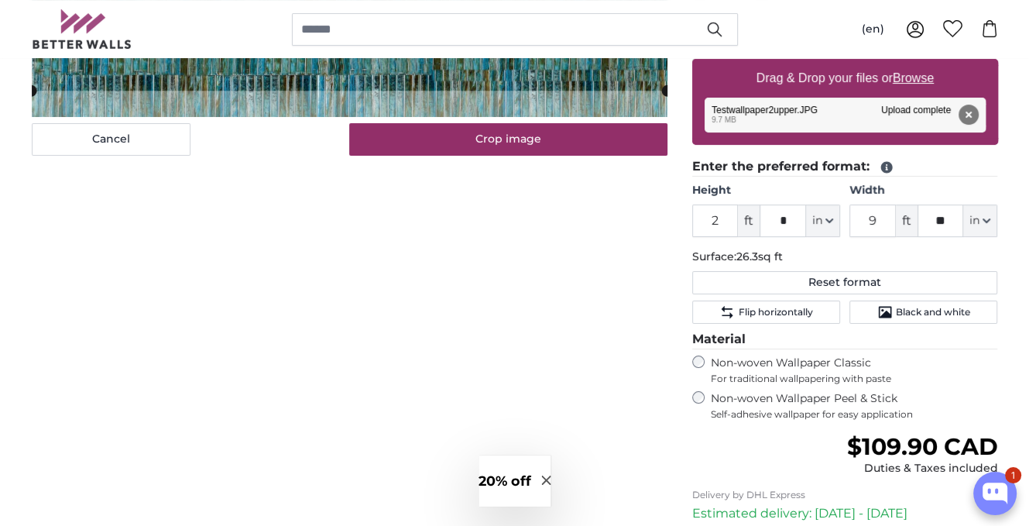
click at [530, 369] on div "Cancel Crop image Hide lengths" at bounding box center [349, 289] width 660 height 794
drag, startPoint x: 790, startPoint y: 218, endPoint x: 706, endPoint y: 214, distance: 84.5
click at [706, 214] on div "2 ft * in Centimeter (cm) Inches (inch) Feet (ft. in.)" at bounding box center [766, 220] width 148 height 33
click at [344, 364] on div "Cancel Crop image Hide lengths" at bounding box center [349, 289] width 660 height 794
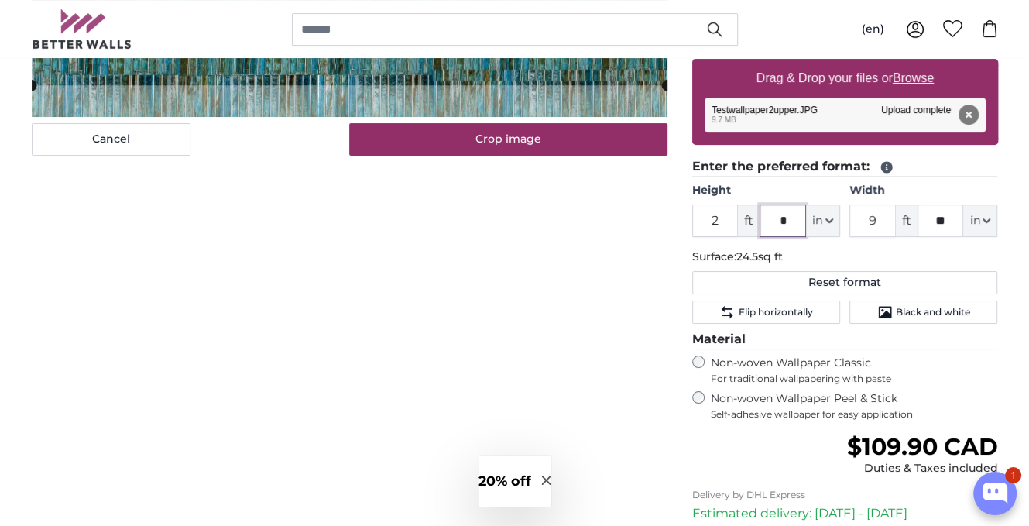
drag, startPoint x: 786, startPoint y: 220, endPoint x: 735, endPoint y: 222, distance: 51.9
click at [735, 222] on div "2 ft * in Centimeter (cm) Inches (inch) Feet (ft. in.)" at bounding box center [766, 220] width 148 height 33
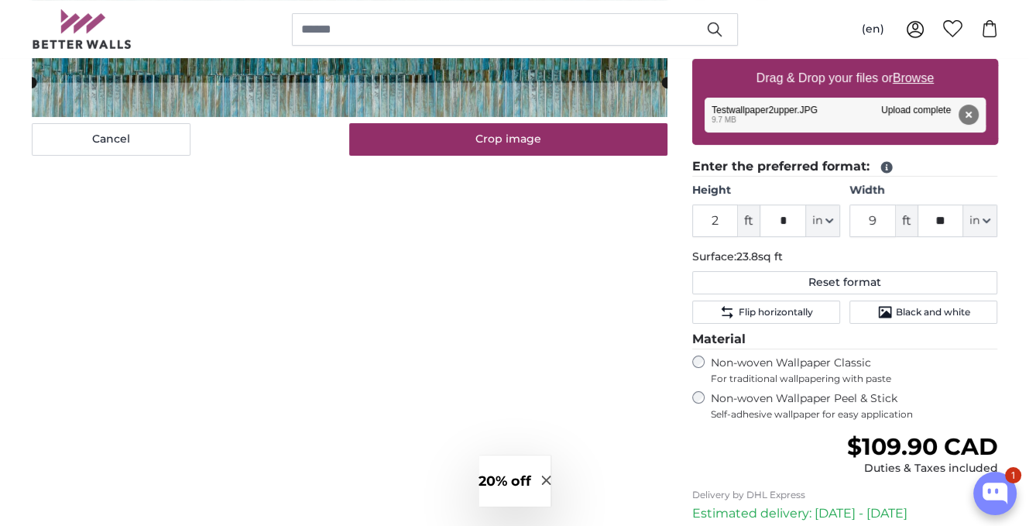
click at [534, 281] on div "Cancel Crop image Hide lengths" at bounding box center [349, 289] width 660 height 794
drag, startPoint x: 762, startPoint y: 222, endPoint x: 686, endPoint y: 224, distance: 76.7
click at [686, 224] on div "Personalised Wall Mural Photo Wallpaper Nr. WQ553 26 reviews Choose a file Supp…" at bounding box center [845, 289] width 331 height 794
type input "*"
click at [508, 279] on div "Cancel Crop image Hide lengths" at bounding box center [349, 289] width 660 height 794
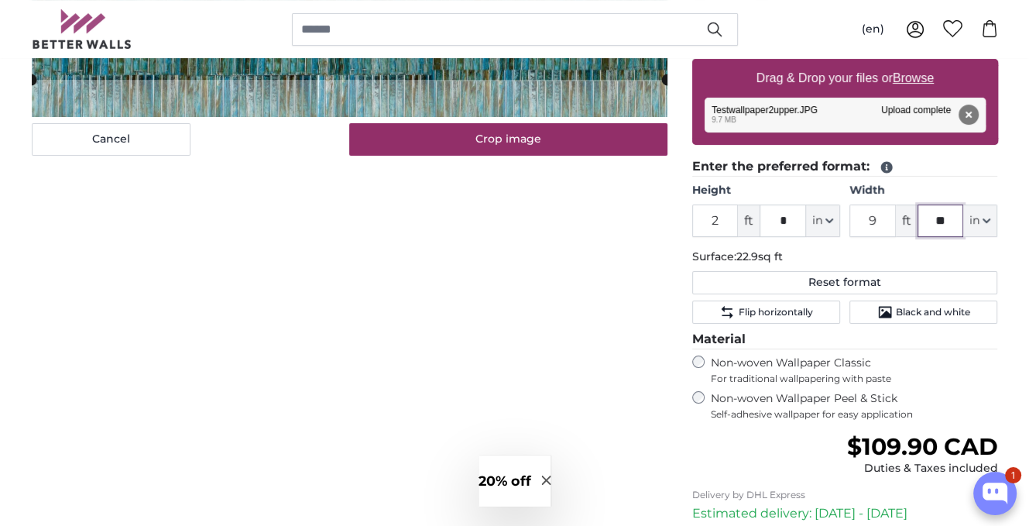
click at [933, 224] on input "**" at bounding box center [940, 220] width 46 height 33
type input "*"
click at [569, 256] on div "Cancel Crop image Hide lengths" at bounding box center [349, 289] width 660 height 794
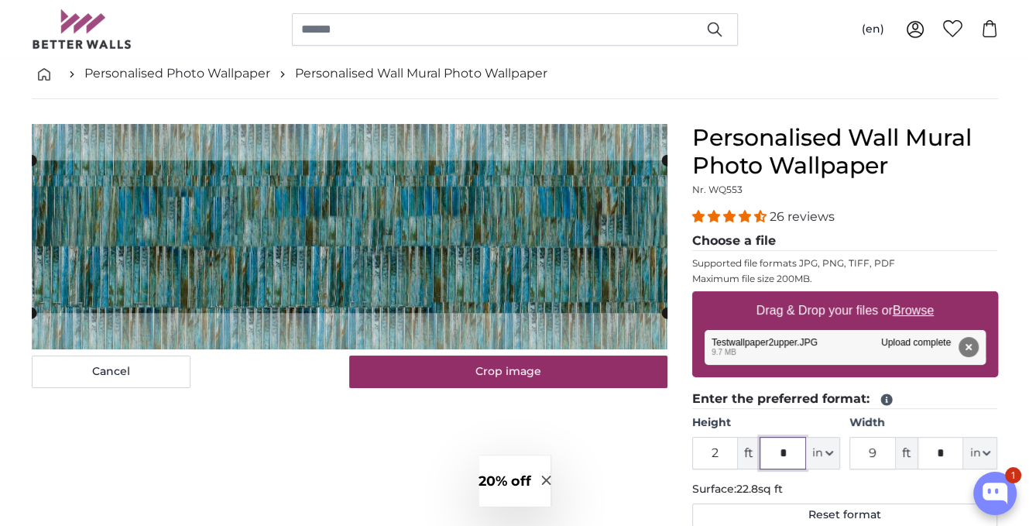
drag, startPoint x: 779, startPoint y: 447, endPoint x: 714, endPoint y: 448, distance: 65.0
click at [714, 448] on div "2 ft * in Centimeter (cm) Inches (inch) Feet (ft. in.)" at bounding box center [766, 453] width 148 height 33
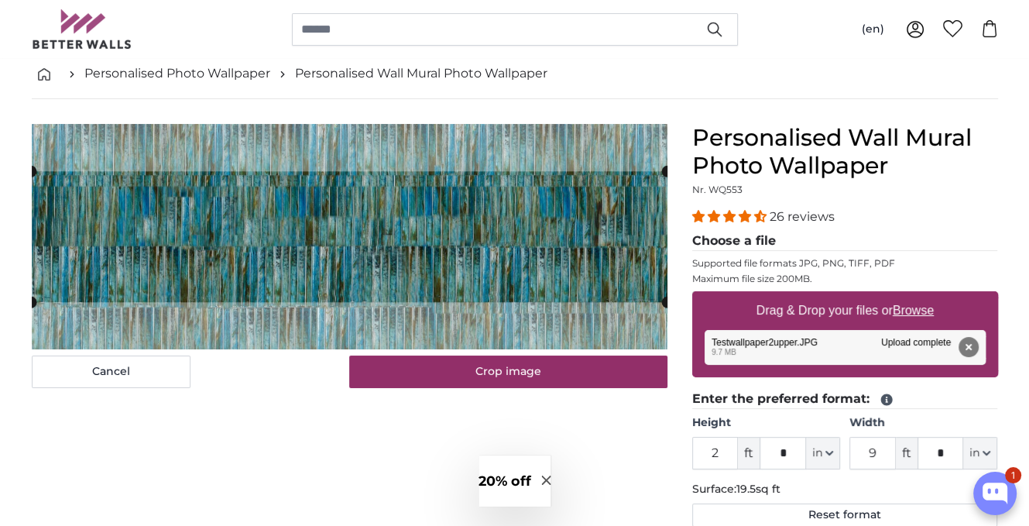
click at [554, 437] on div "Cancel Crop image Hide lengths" at bounding box center [349, 521] width 660 height 794
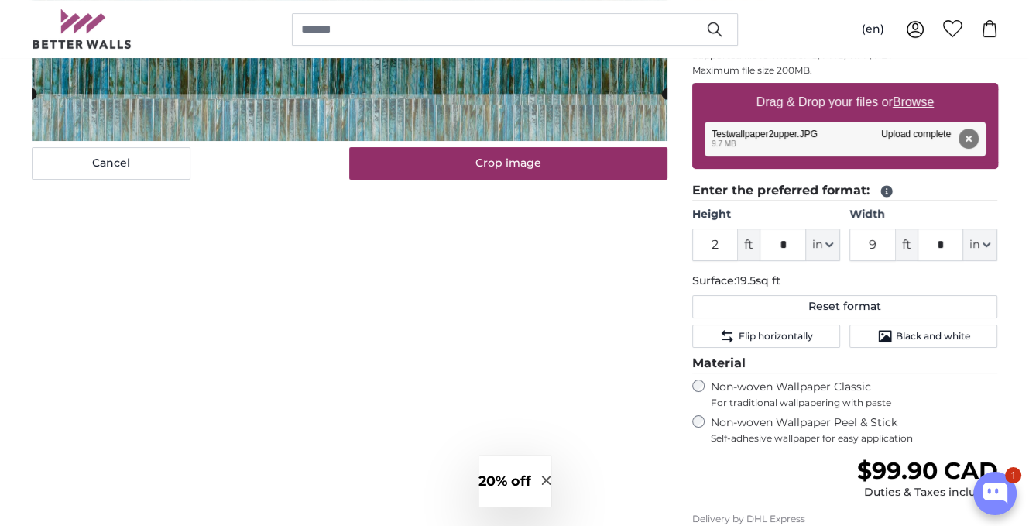
scroll to position [310, 0]
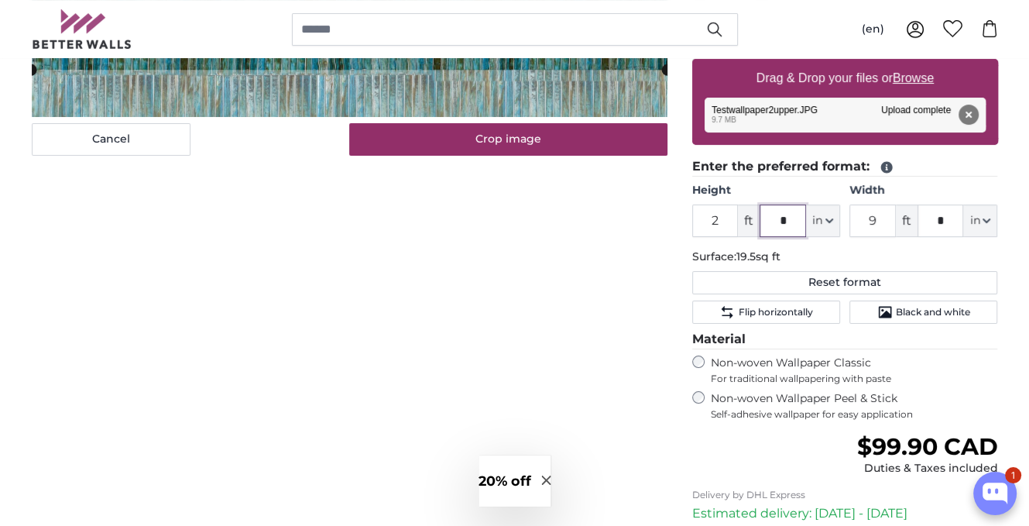
click at [748, 221] on div "2 ft * in Centimeter (cm) Inches (inch) Feet (ft. in.)" at bounding box center [766, 220] width 148 height 33
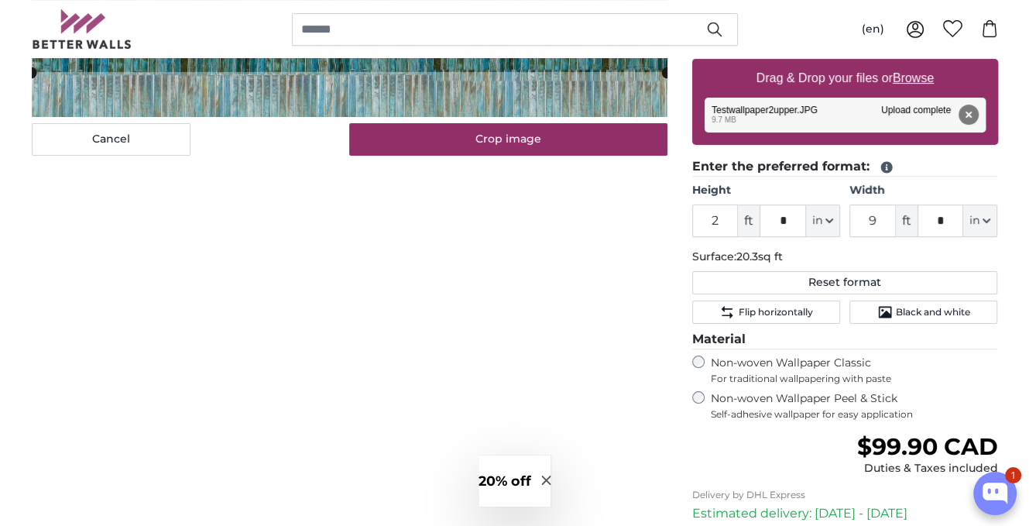
click at [623, 343] on div "Cancel Crop image Hide lengths" at bounding box center [349, 289] width 660 height 794
click at [748, 218] on div "2 ft * in Centimeter (cm) Inches (inch) Feet (ft. in.)" at bounding box center [766, 220] width 148 height 33
click at [596, 333] on div "Cancel Crop image Hide lengths" at bounding box center [349, 289] width 660 height 794
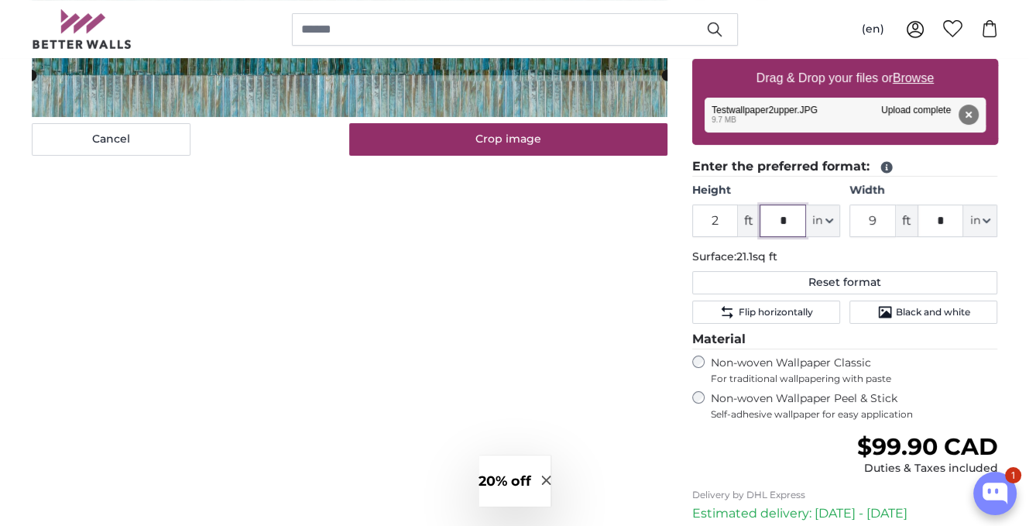
drag, startPoint x: 787, startPoint y: 223, endPoint x: 745, endPoint y: 223, distance: 41.8
click at [745, 223] on div "2 ft * in Centimeter (cm) Inches (inch) Feet (ft. in.)" at bounding box center [766, 220] width 148 height 33
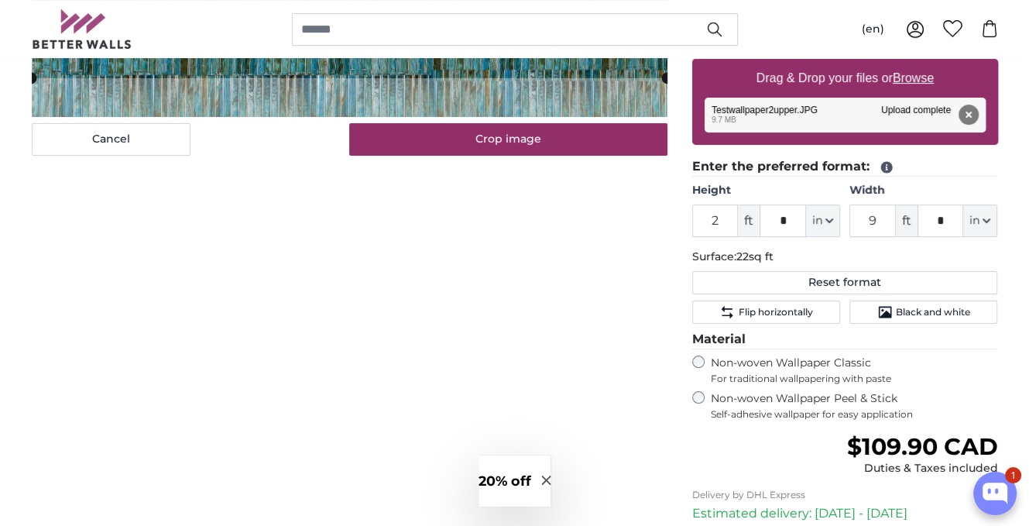
click at [629, 255] on div "Cancel Crop image Hide lengths" at bounding box center [349, 289] width 660 height 794
drag, startPoint x: 796, startPoint y: 207, endPoint x: 759, endPoint y: 213, distance: 36.9
click at [759, 213] on input "*" at bounding box center [782, 220] width 46 height 33
type input "*"
click at [603, 318] on div "Cancel Crop image Hide lengths" at bounding box center [349, 289] width 660 height 794
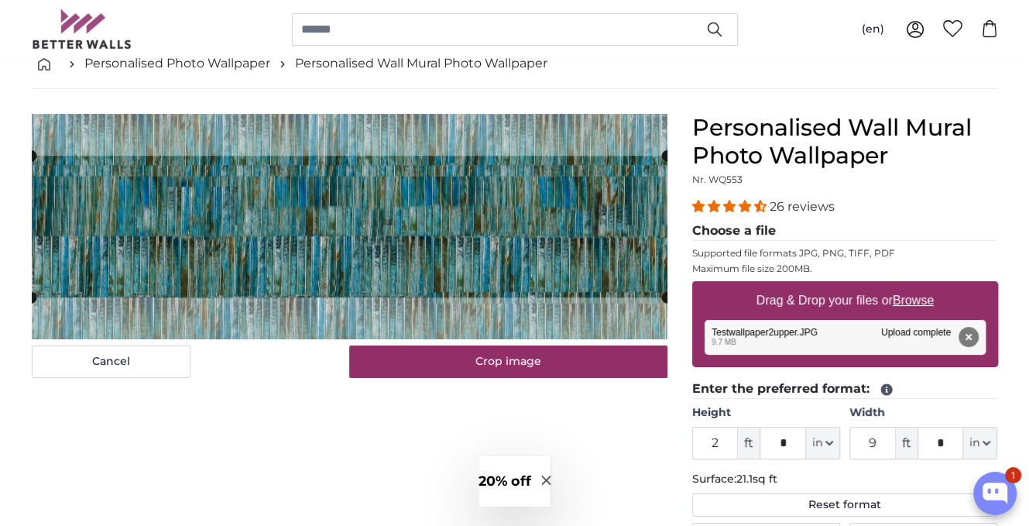
scroll to position [77, 0]
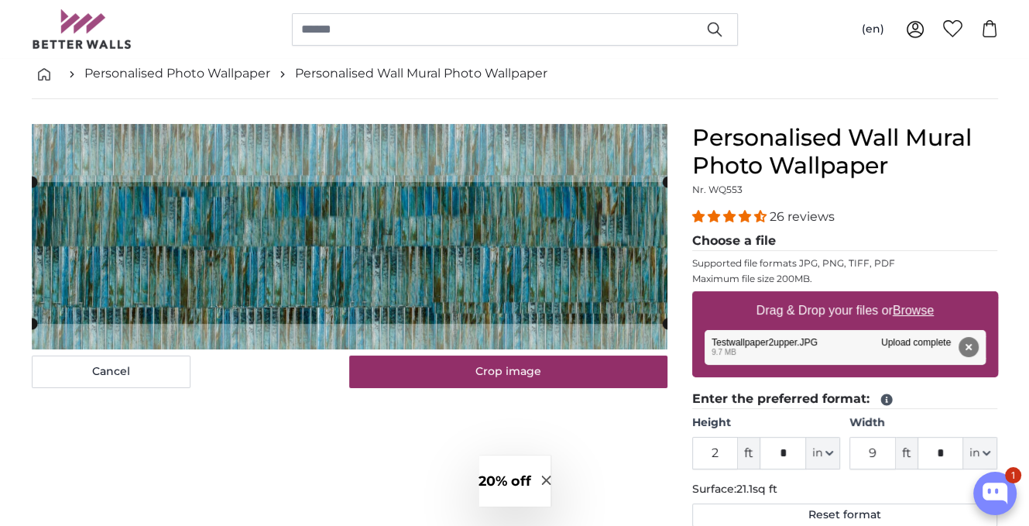
click at [516, 238] on cropper-handle at bounding box center [349, 253] width 635 height 142
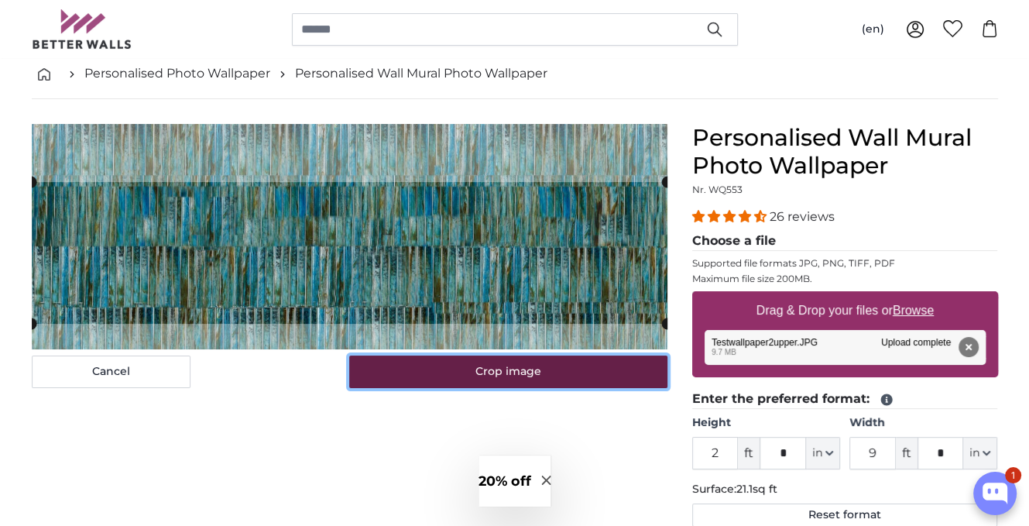
click at [557, 373] on button "Crop image" at bounding box center [508, 371] width 318 height 33
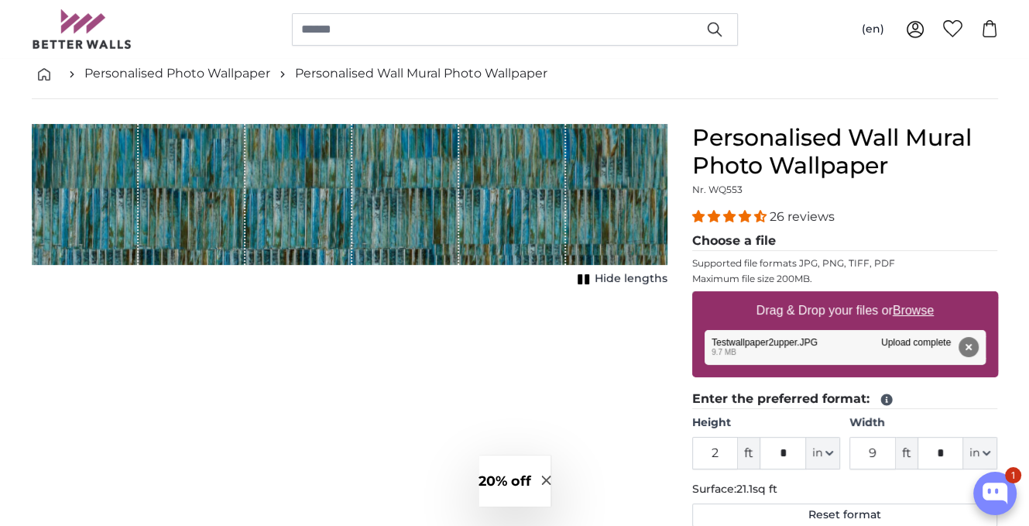
click at [585, 280] on icon "1 of 1" at bounding box center [583, 279] width 15 height 12
click at [567, 152] on img "1 of 1" at bounding box center [349, 194] width 635 height 141
drag, startPoint x: 881, startPoint y: 452, endPoint x: 820, endPoint y: 452, distance: 60.4
click at [820, 452] on div "Height 2 ft * in Centimeter (cm) Inches (inch) Feet (ft. in.) Width 9 ft * in C…" at bounding box center [845, 442] width 306 height 54
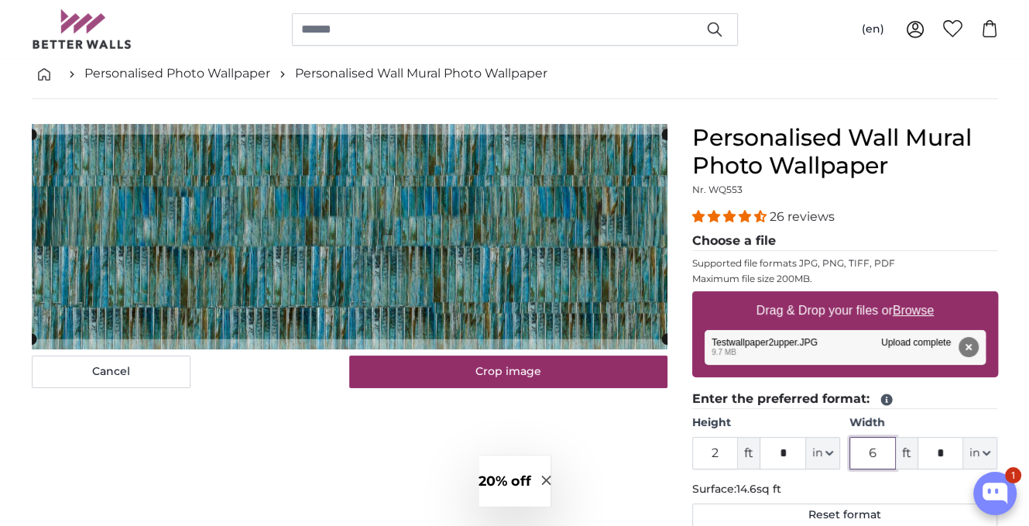
type input "6"
drag, startPoint x: 944, startPoint y: 450, endPoint x: 898, endPoint y: 451, distance: 46.4
click at [898, 451] on div "6 ft * in Centimeter (cm) Inches (inch) Feet (ft. in.)" at bounding box center [923, 453] width 148 height 33
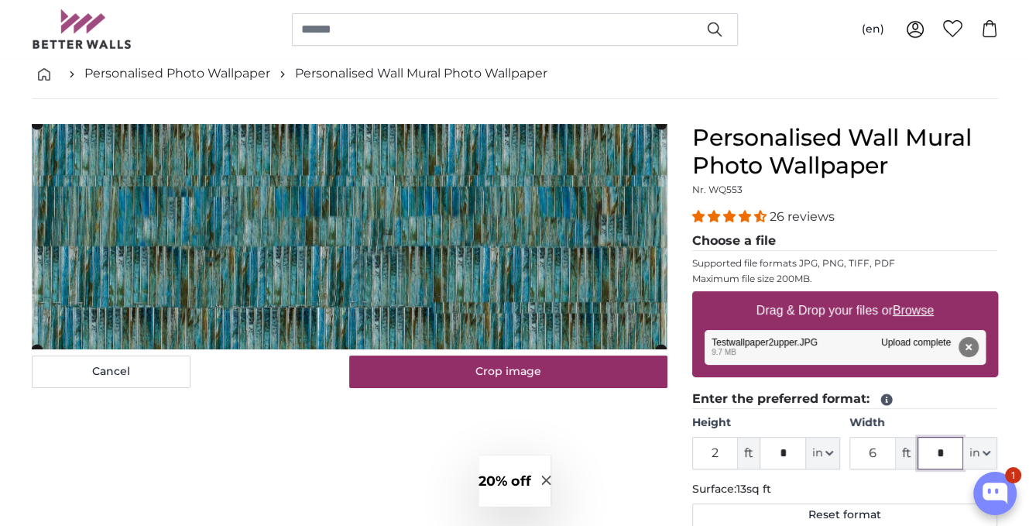
type input "*"
click at [622, 454] on div "Cancel Crop image Show lengths" at bounding box center [349, 521] width 660 height 794
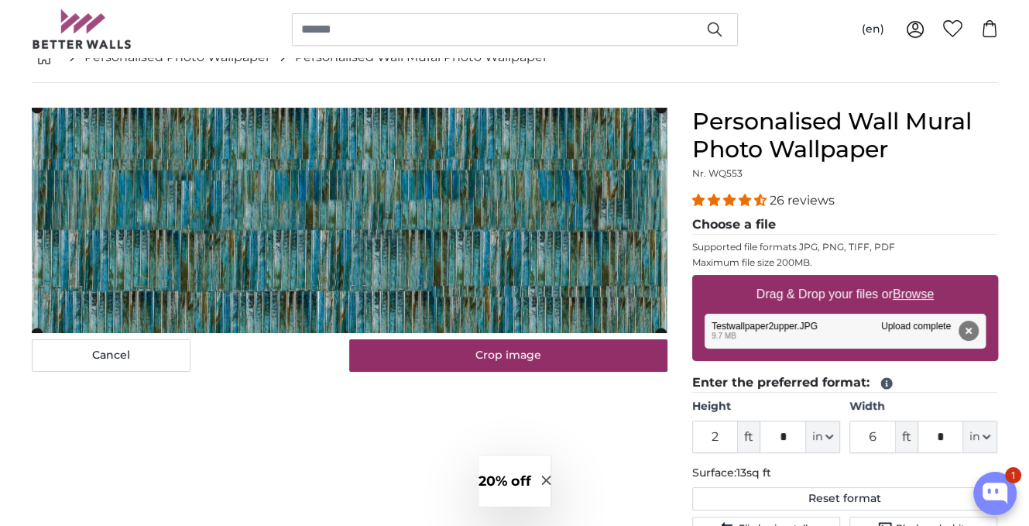
scroll to position [77, 0]
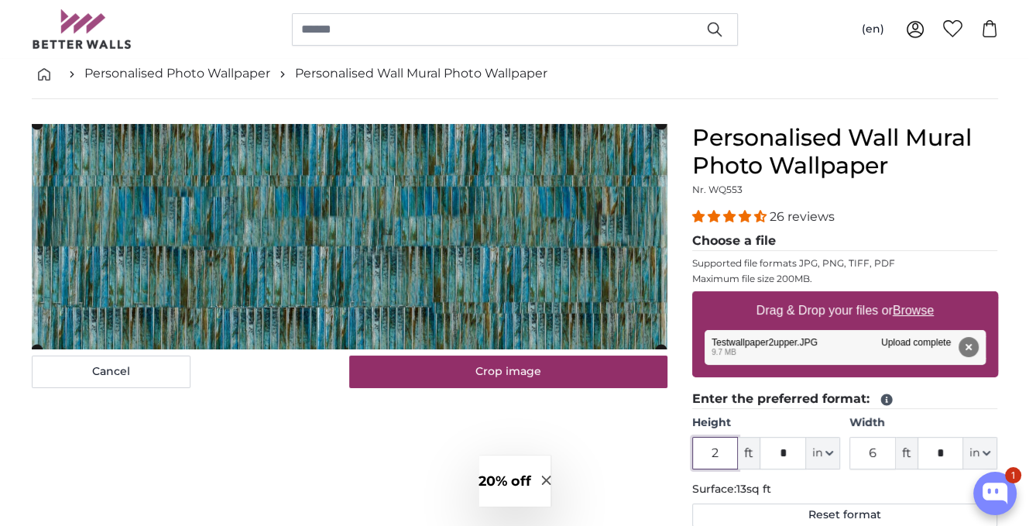
drag, startPoint x: 731, startPoint y: 450, endPoint x: 631, endPoint y: 469, distance: 101.7
click at [631, 469] on product-detail "Cancel Crop image Show lengths Personalised Wall Mural Photo Wallpaper Nr. WQ55…" at bounding box center [514, 508] width 991 height 819
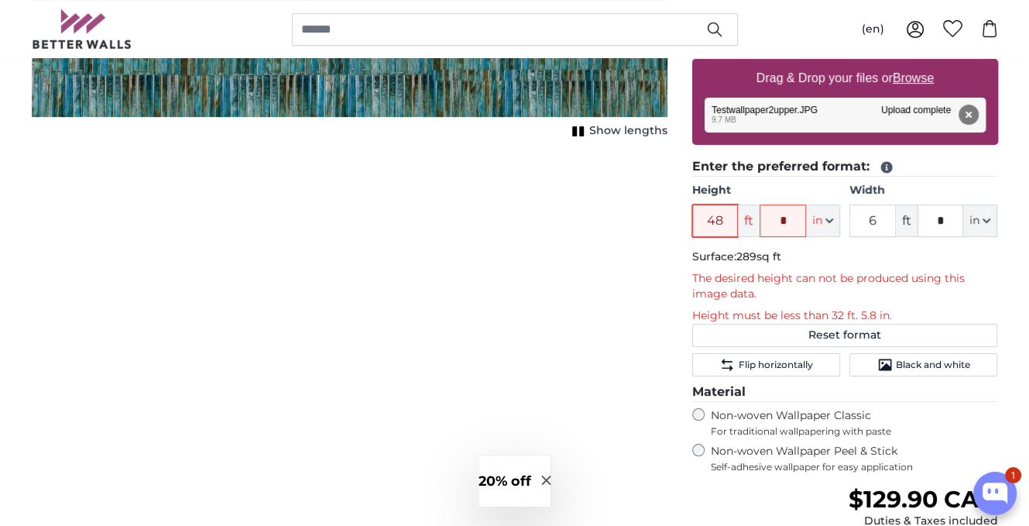
drag, startPoint x: 722, startPoint y: 217, endPoint x: 582, endPoint y: 215, distance: 140.1
click at [582, 215] on product-detail "Cancel Crop image Show lengths Personalised Wall Mural Photo Wallpaper Nr. WQ55…" at bounding box center [514, 303] width 991 height 872
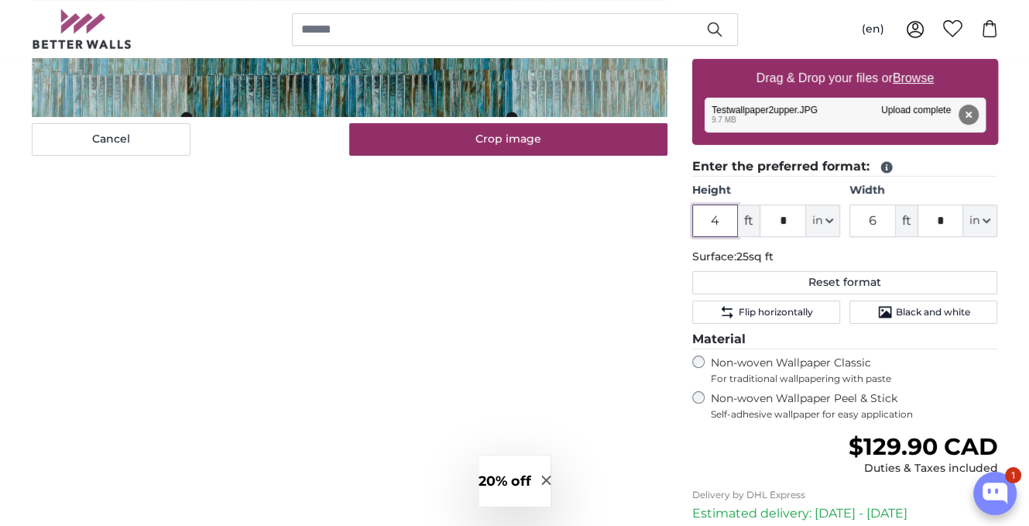
type input "4"
drag, startPoint x: 794, startPoint y: 214, endPoint x: 718, endPoint y: 222, distance: 76.3
click at [718, 222] on div "4 ft * in Centimeter (cm) Inches (inch) Feet (ft. in.)" at bounding box center [766, 220] width 148 height 33
type input "*"
drag, startPoint x: 879, startPoint y: 216, endPoint x: 783, endPoint y: 216, distance: 96.0
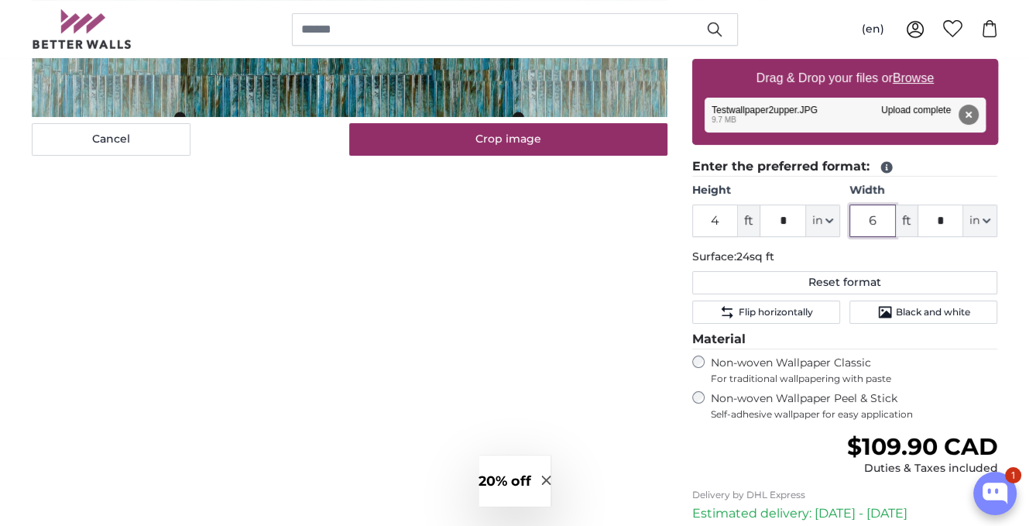
click at [783, 216] on div "Height 4 ft * in Centimeter (cm) Inches (inch) Feet (ft. in.) Width 6 ft * in C…" at bounding box center [845, 210] width 306 height 54
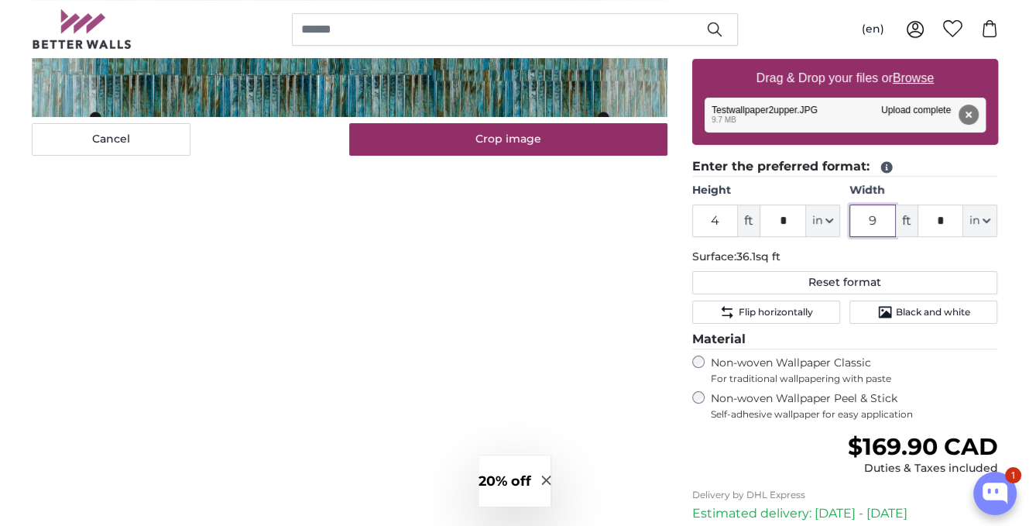
type input "9"
click at [520, 247] on div "Cancel Crop image Show lengths" at bounding box center [349, 289] width 660 height 794
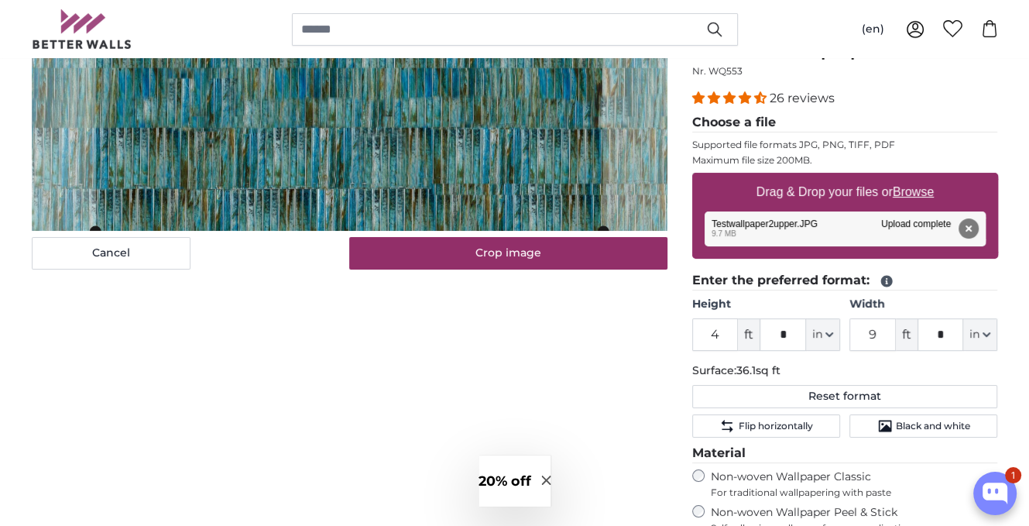
scroll to position [77, 0]
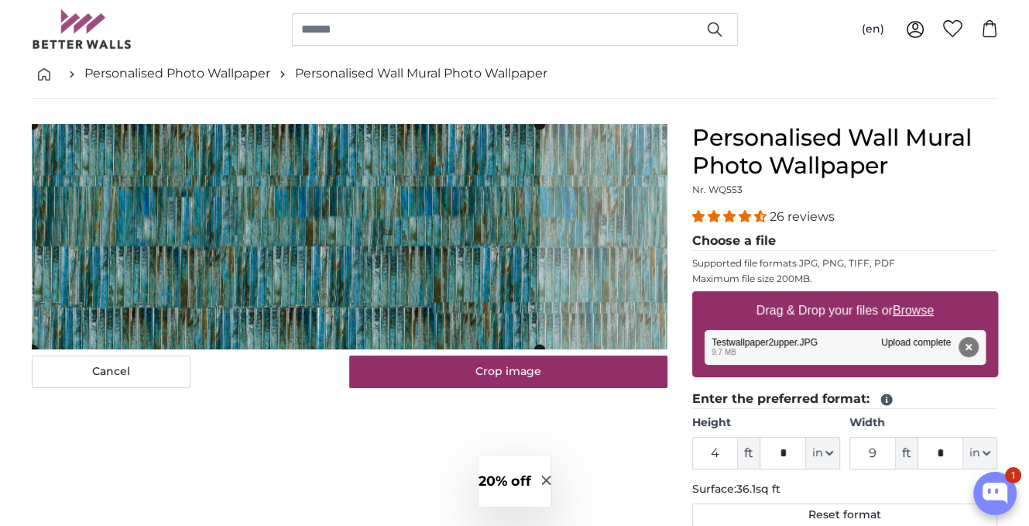
click at [381, 204] on cropper-handle at bounding box center [285, 236] width 507 height 225
click at [372, 281] on cropper-handle at bounding box center [285, 237] width 507 height 225
click at [372, 231] on cropper-handle at bounding box center [285, 236] width 507 height 225
click at [379, 265] on cropper-handle at bounding box center [285, 237] width 507 height 225
click at [305, 191] on cropper-handle at bounding box center [285, 237] width 507 height 225
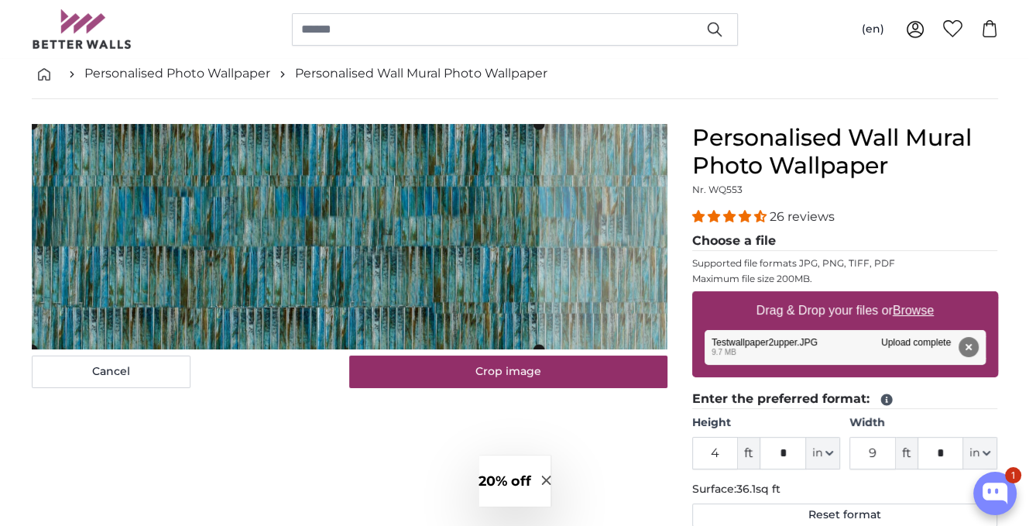
click at [308, 302] on cropper-handle at bounding box center [285, 236] width 507 height 225
click at [415, 247] on cropper-handle at bounding box center [285, 237] width 507 height 225
click at [975, 344] on button "Remove" at bounding box center [967, 347] width 20 height 20
type input "2"
type input "*"
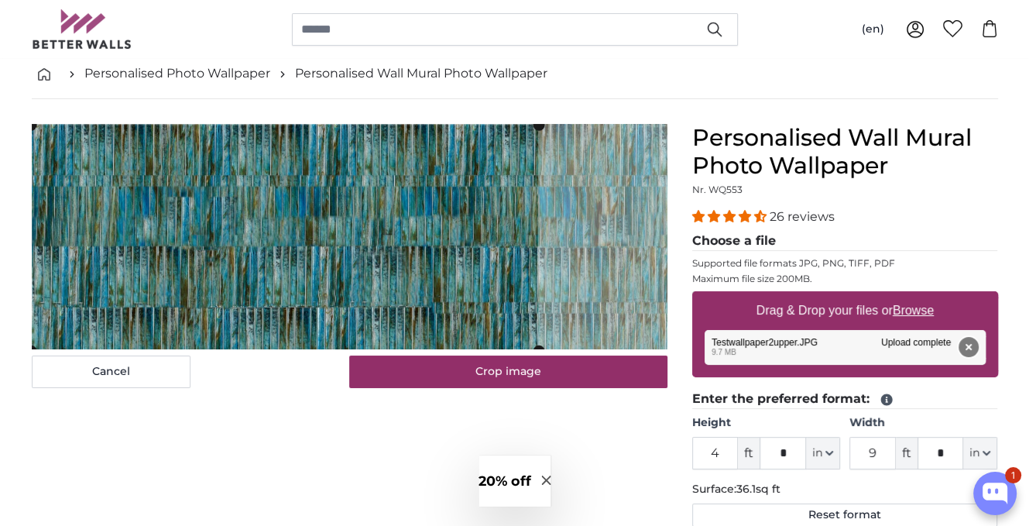
type input "*"
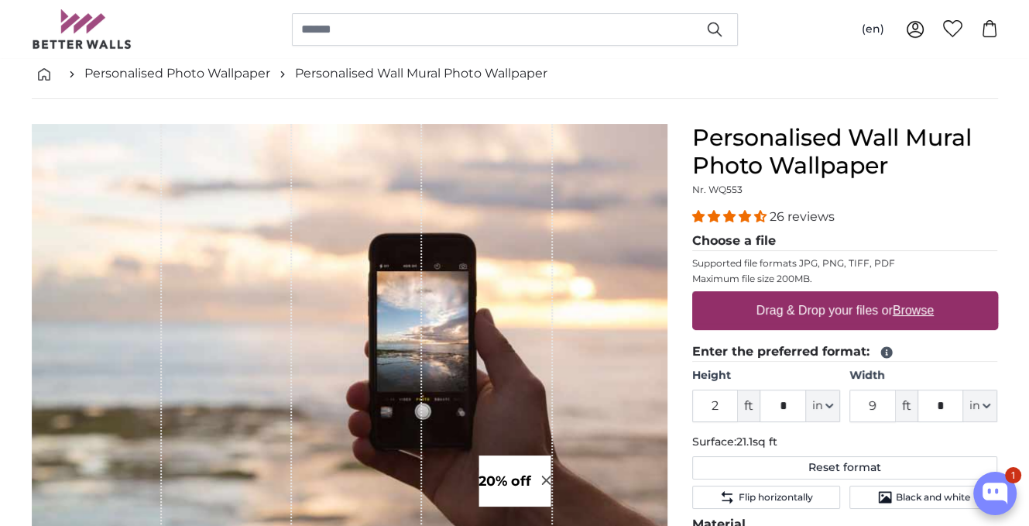
click at [914, 310] on u "Browse" at bounding box center [912, 309] width 41 height 13
click at [914, 296] on input "Drag & Drop your files or Browse" at bounding box center [845, 293] width 306 height 5
type input "**********"
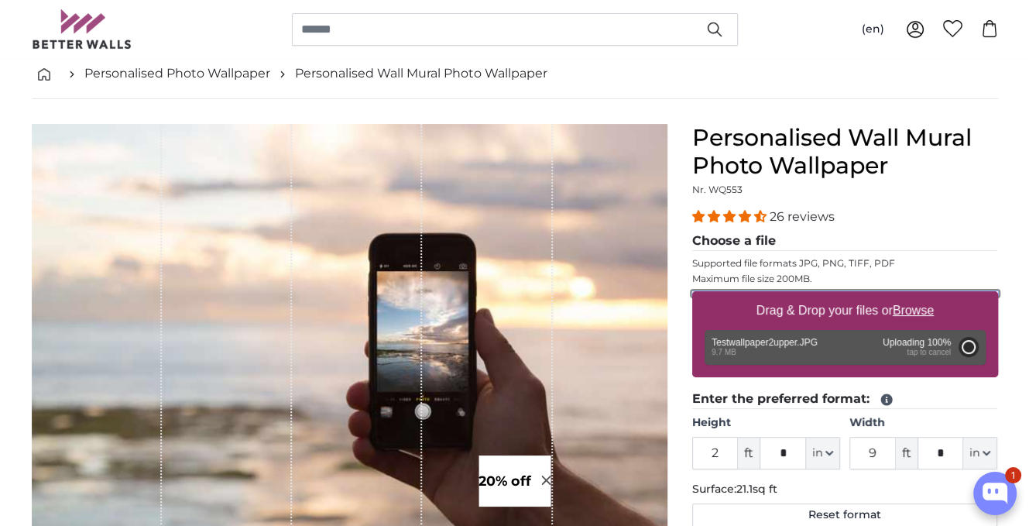
type input "6"
type input "*"
type input "16"
type input "**"
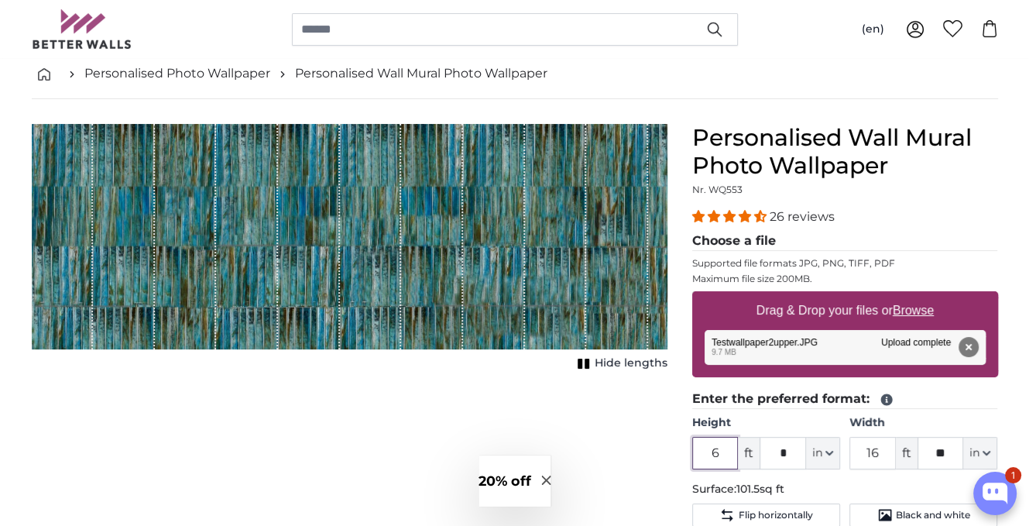
drag, startPoint x: 724, startPoint y: 451, endPoint x: 607, endPoint y: 421, distance: 121.5
click at [607, 421] on product-detail "Cancel Crop image Hide lengths Personalised Wall Mural Photo Wallpaper Nr. WQ55…" at bounding box center [514, 494] width 991 height 790
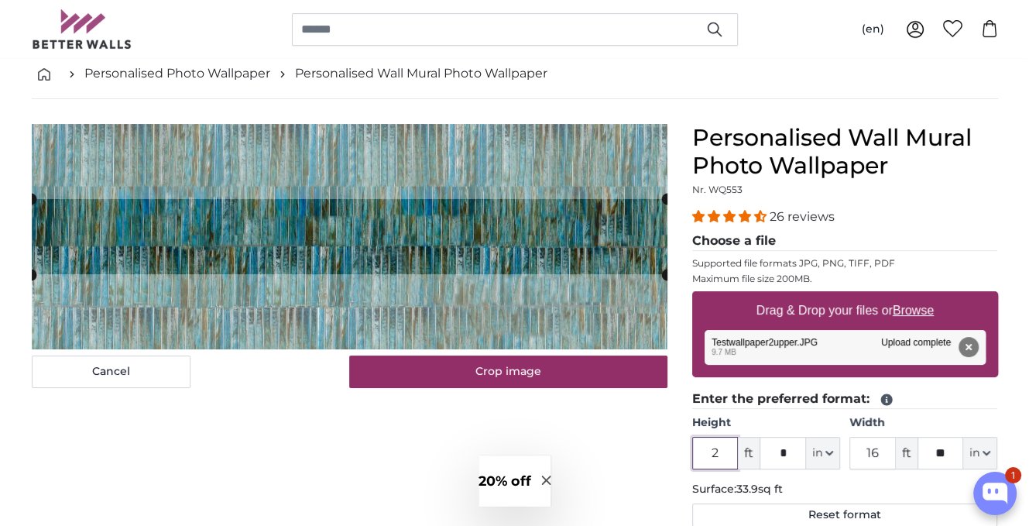
type input "2"
drag, startPoint x: 892, startPoint y: 453, endPoint x: 848, endPoint y: 445, distance: 44.0
click at [849, 445] on input "16" at bounding box center [872, 453] width 46 height 33
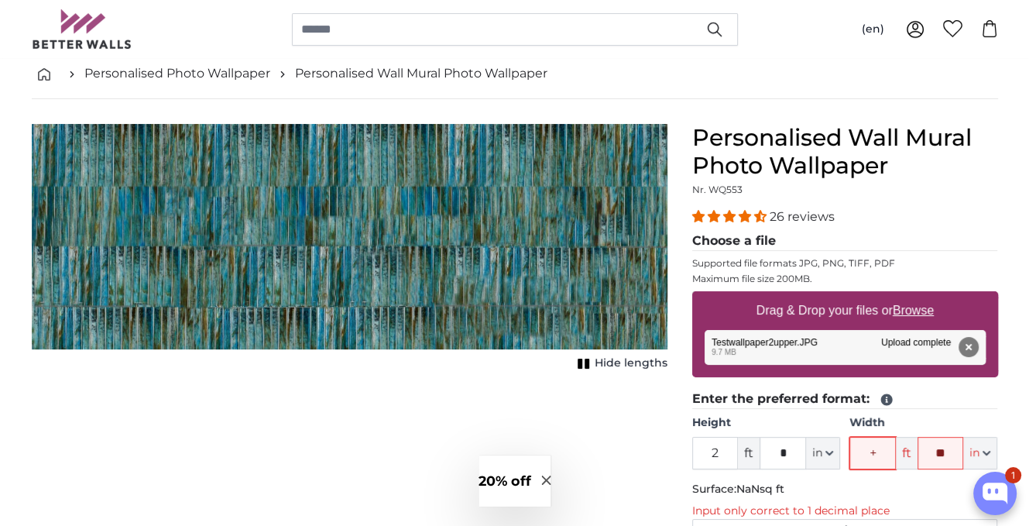
drag, startPoint x: 860, startPoint y: 467, endPoint x: 783, endPoint y: 467, distance: 76.6
click at [783, 467] on div "Height 2 ft * in Centimeter (cm) Inches (inch) Feet (ft. in.) Width + ft ** in …" at bounding box center [845, 442] width 306 height 54
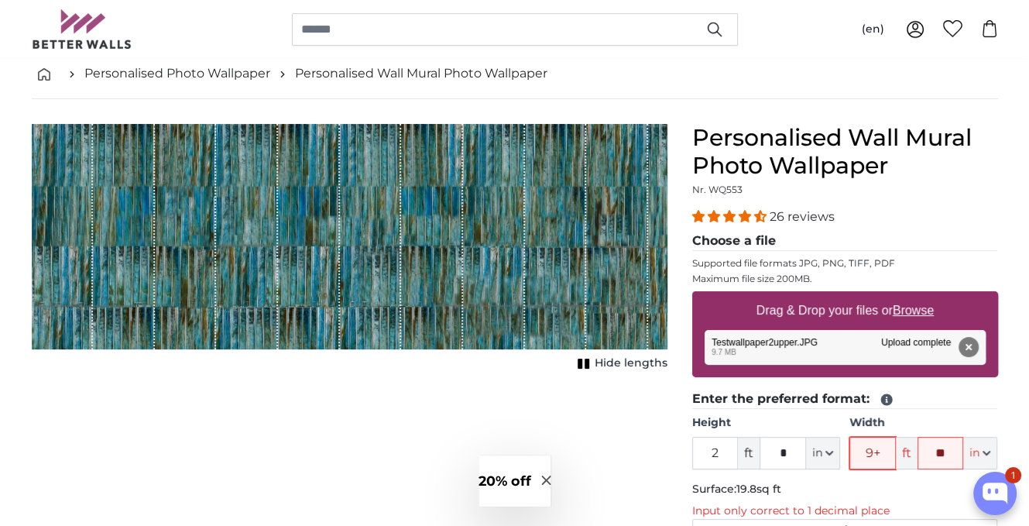
click at [885, 444] on input "9+" at bounding box center [872, 453] width 46 height 33
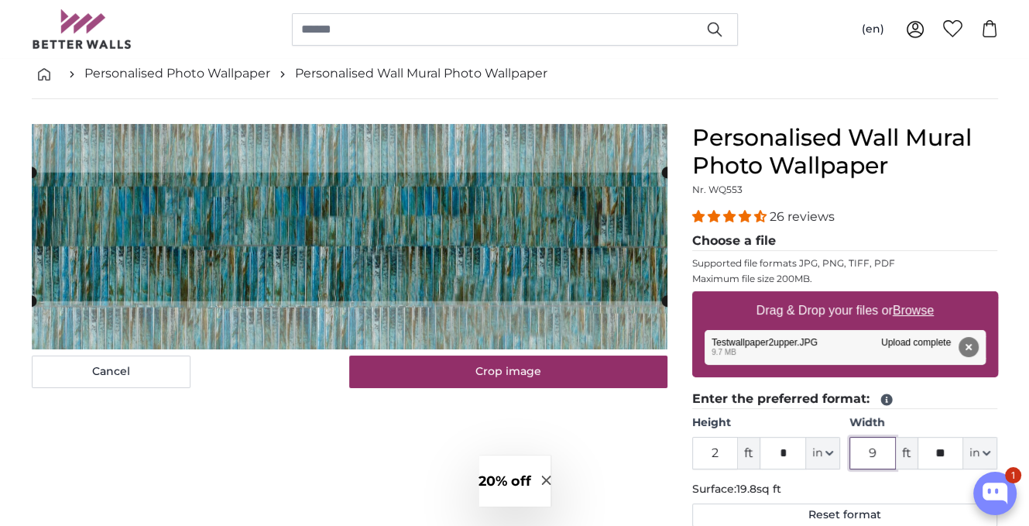
type input "9"
click at [957, 447] on input "**" at bounding box center [940, 453] width 46 height 33
type input "*"
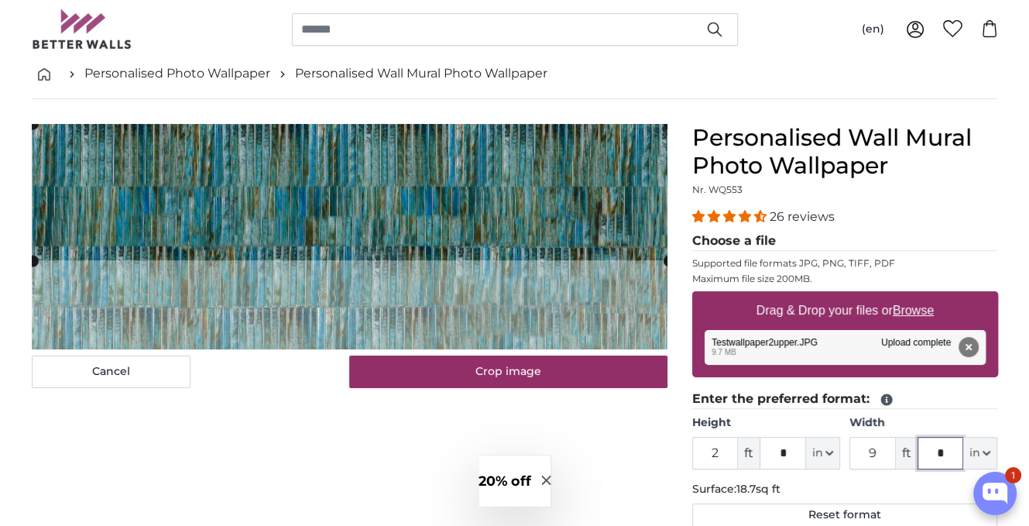
click at [347, 165] on cropper-handle at bounding box center [350, 192] width 635 height 136
type input "*"
drag, startPoint x: 734, startPoint y: 451, endPoint x: 652, endPoint y: 458, distance: 82.3
click at [652, 458] on product-detail "Cancel Crop image Hide lengths Personalised Wall Mural Photo Wallpaper Nr. WQ55…" at bounding box center [514, 508] width 991 height 819
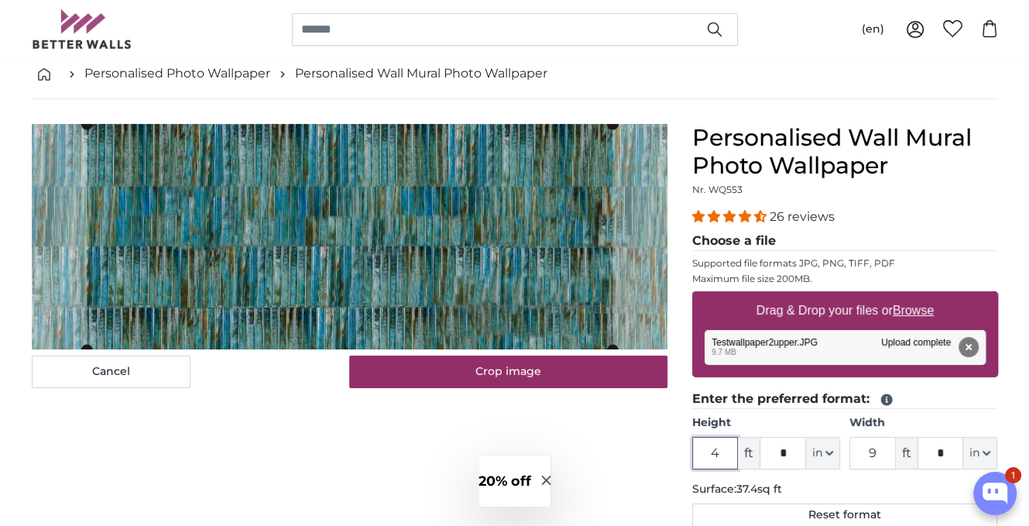
click at [405, 241] on cropper-handle at bounding box center [350, 236] width 526 height 225
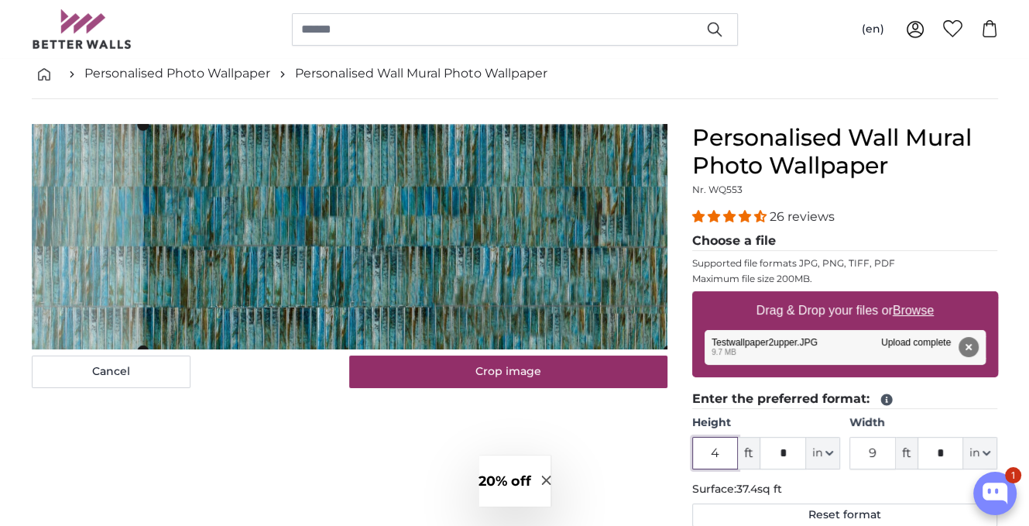
click at [464, 242] on cropper-handle at bounding box center [405, 237] width 526 height 225
click at [464, 268] on cropper-handle at bounding box center [405, 237] width 526 height 225
click at [449, 270] on cropper-handle at bounding box center [405, 237] width 526 height 225
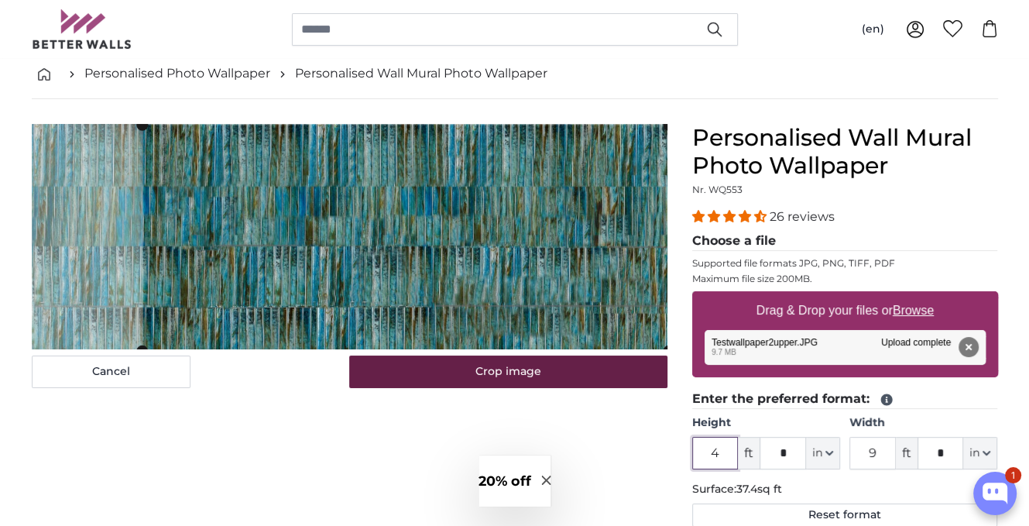
scroll to position [155, 0]
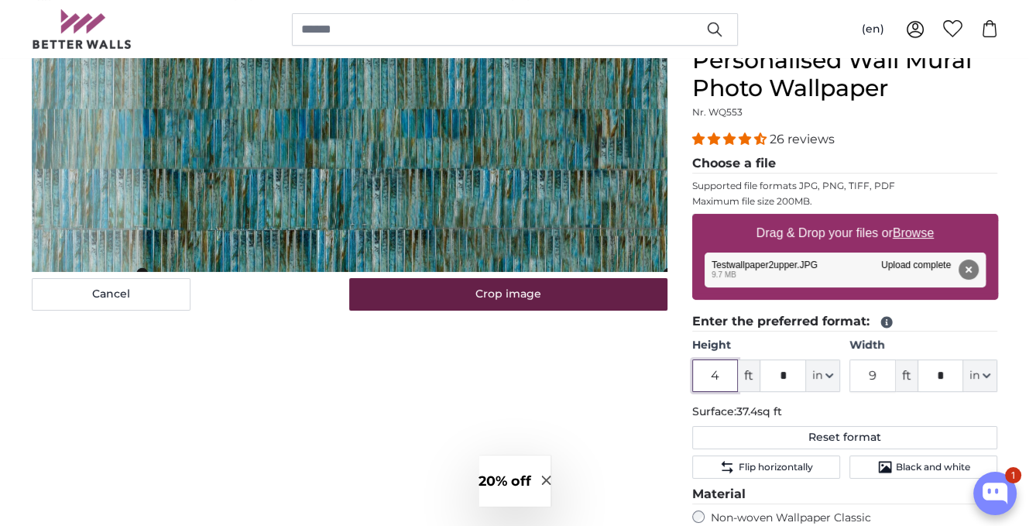
type input "4"
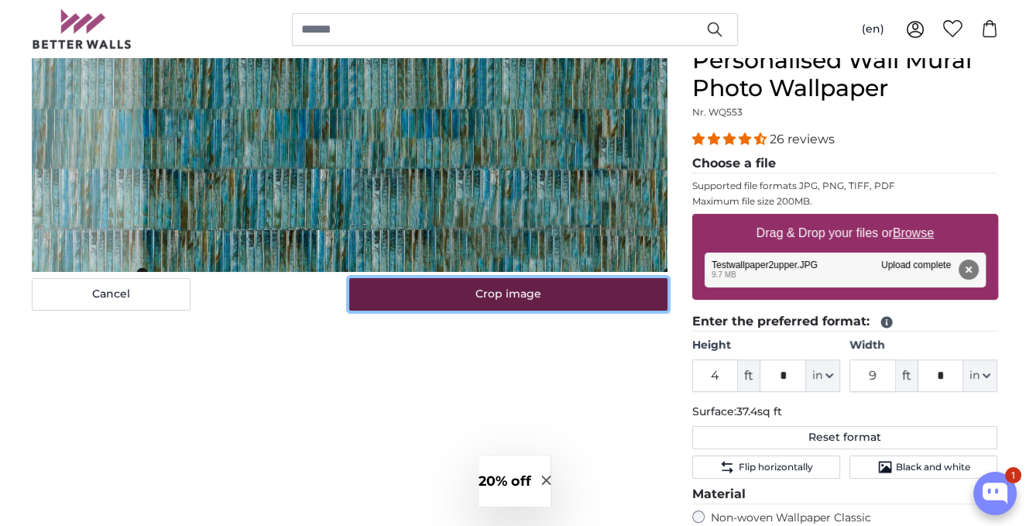
click at [511, 294] on button "Crop image" at bounding box center [508, 294] width 318 height 33
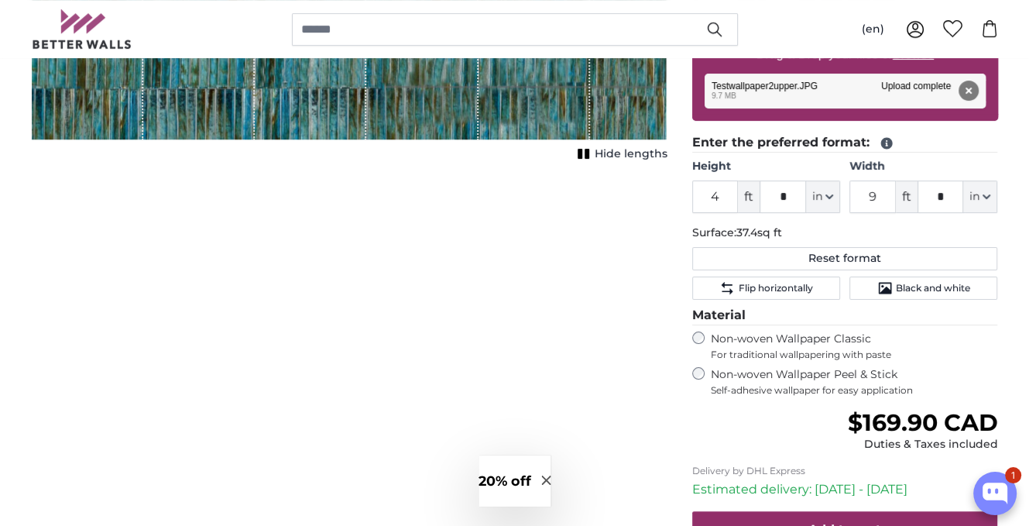
scroll to position [387, 0]
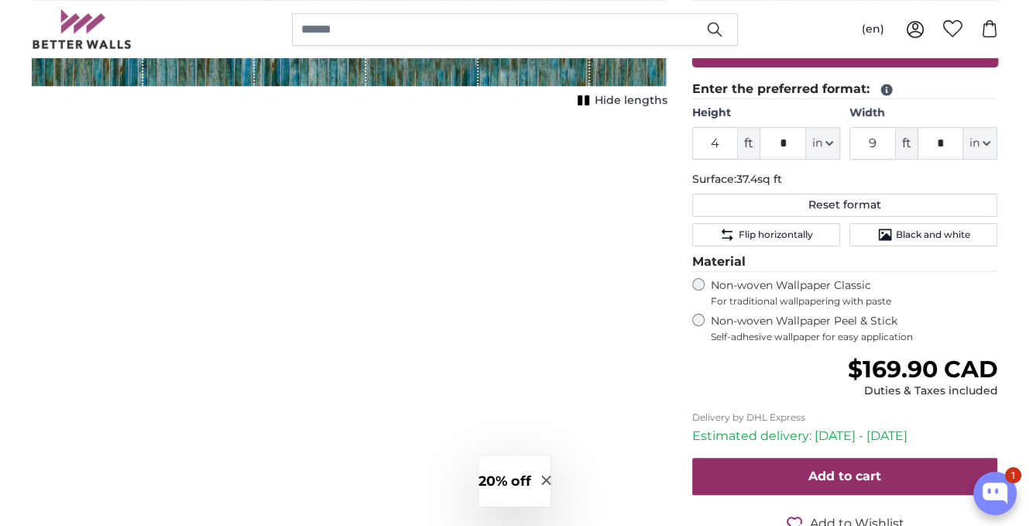
click at [511, 481] on h3 "20% off" at bounding box center [504, 481] width 53 height 20
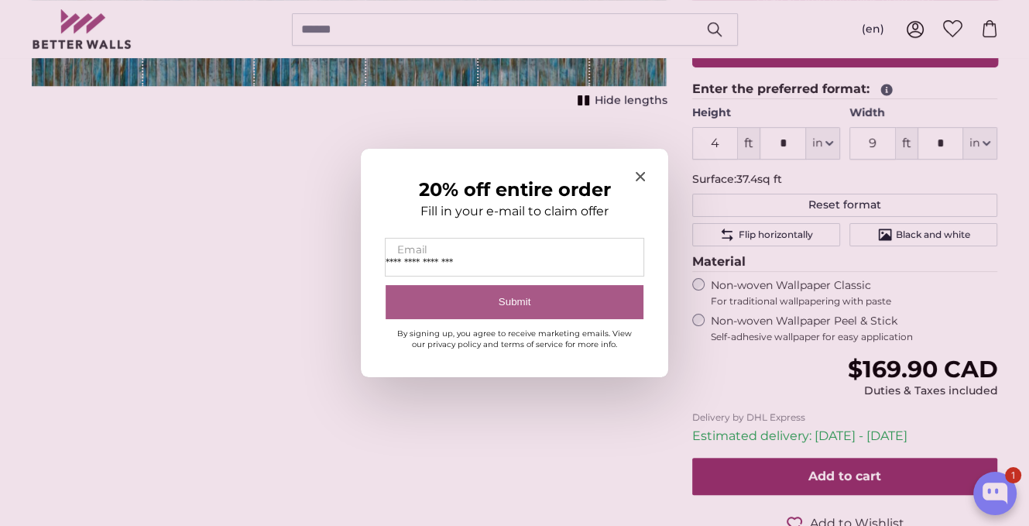
type input "**********"
click at [560, 291] on button "Submit" at bounding box center [514, 302] width 258 height 35
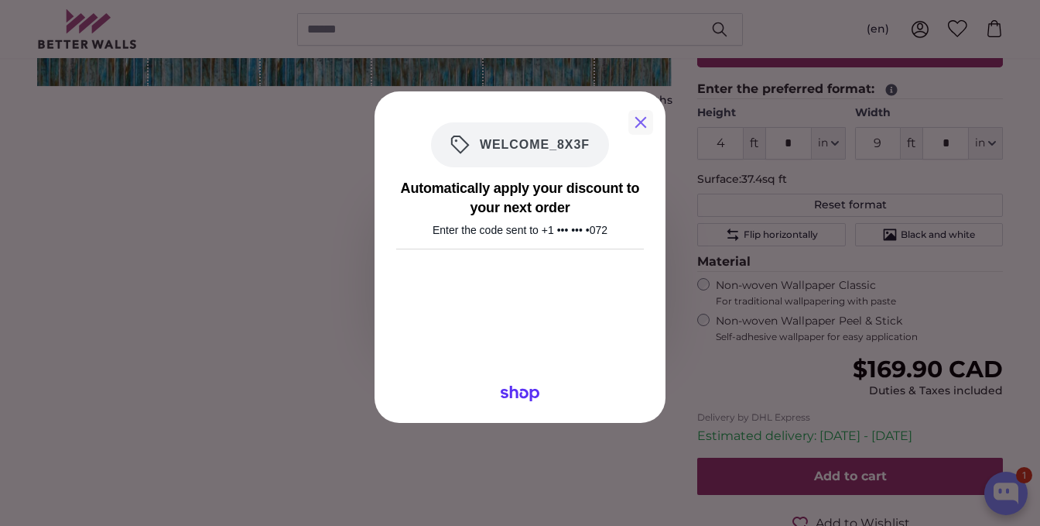
click at [635, 123] on button "Close" at bounding box center [641, 122] width 25 height 25
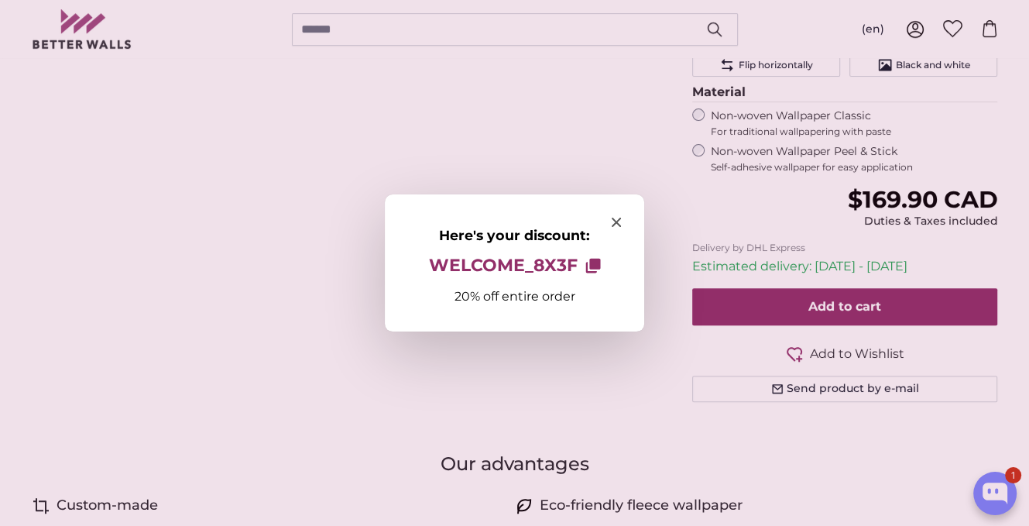
scroll to position [619, 0]
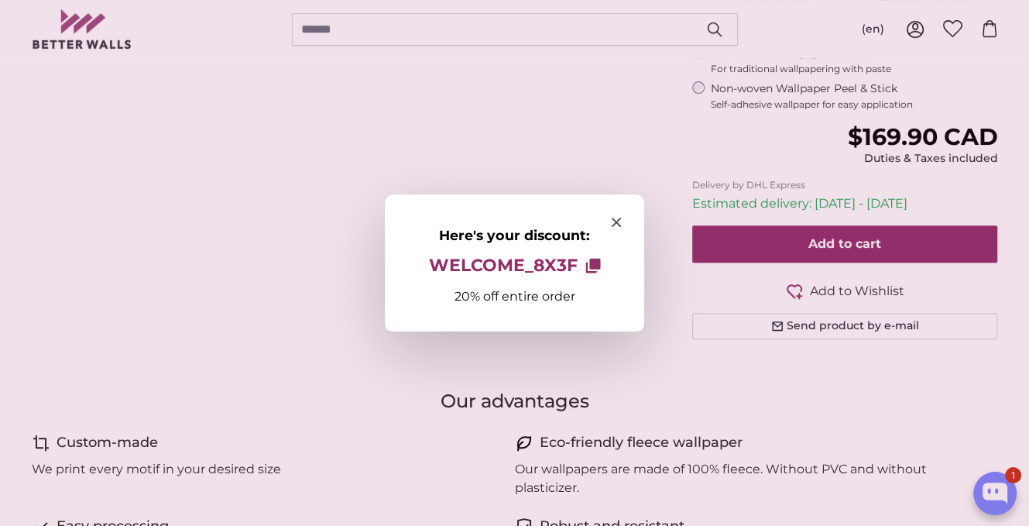
click at [599, 264] on icon "Copy to clipboard" at bounding box center [592, 265] width 15 height 15
click at [777, 243] on div at bounding box center [514, 263] width 1029 height 526
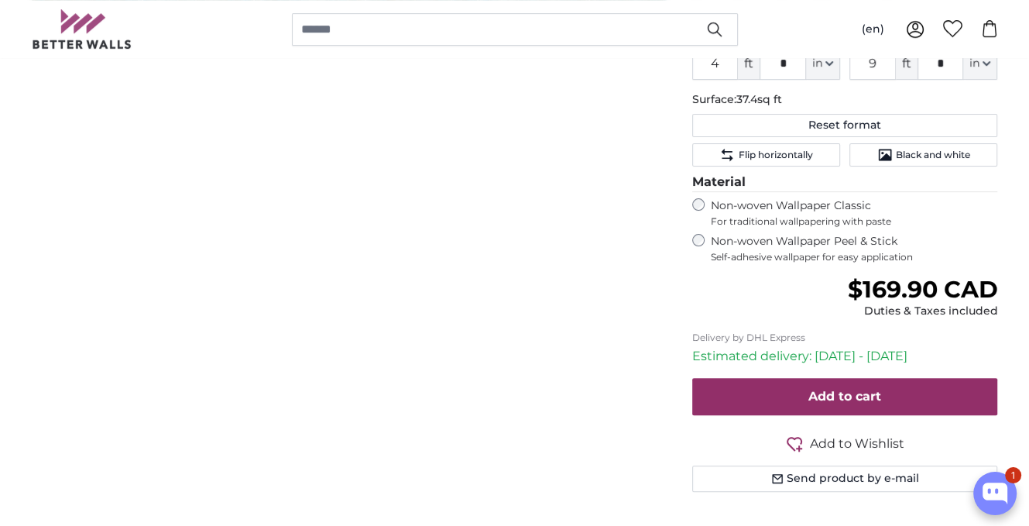
scroll to position [464, 0]
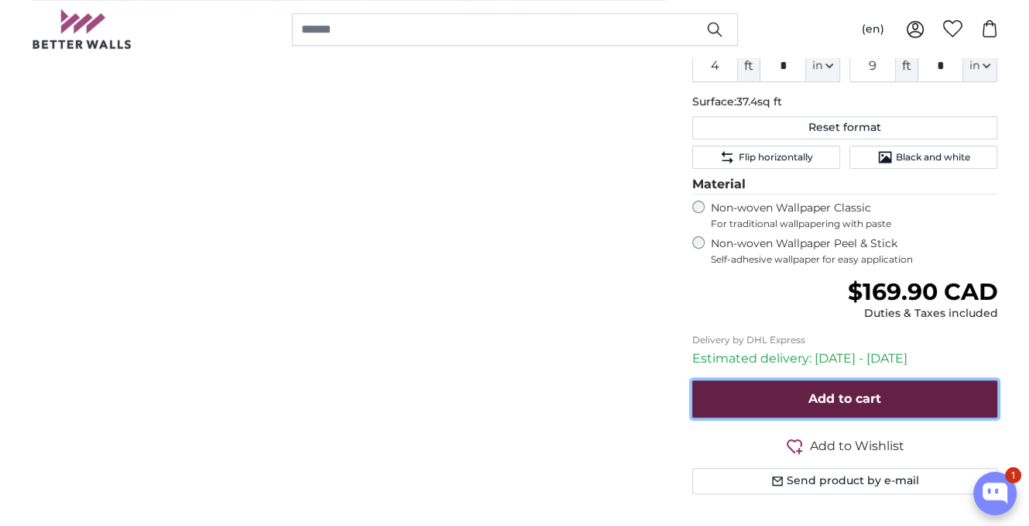
click at [728, 385] on button "Add to cart" at bounding box center [845, 398] width 306 height 37
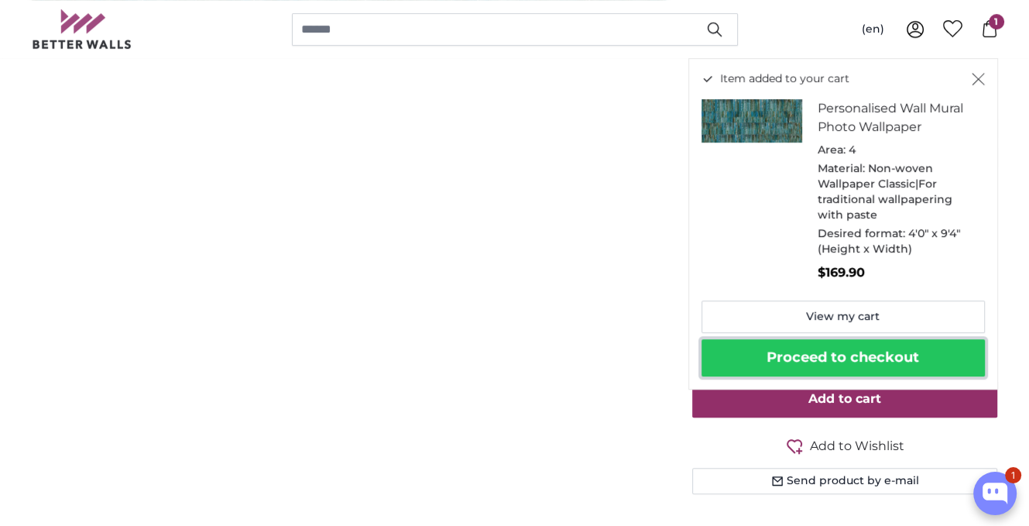
click at [765, 357] on button "Proceed to checkout" at bounding box center [842, 357] width 283 height 37
